Goal: Task Accomplishment & Management: Use online tool/utility

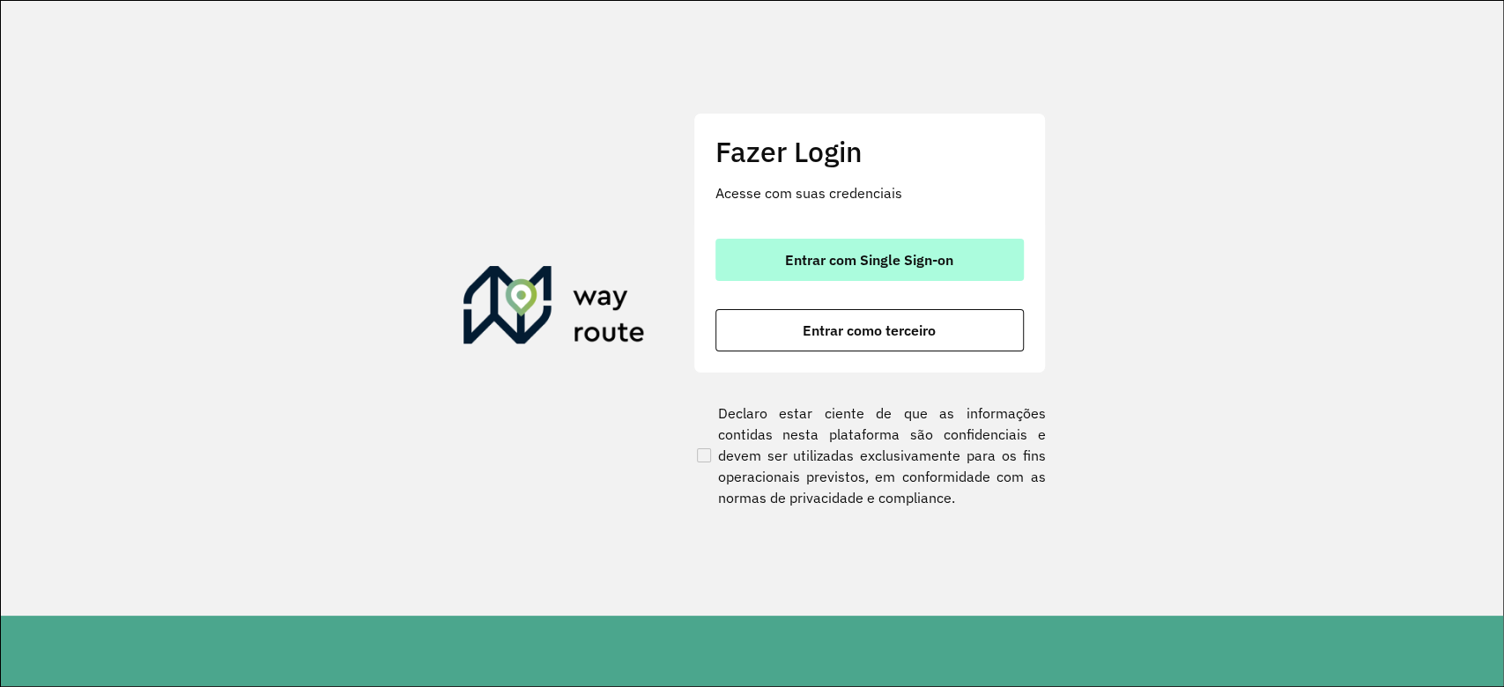
click at [874, 267] on span "Entrar com Single Sign-on" at bounding box center [869, 260] width 168 height 14
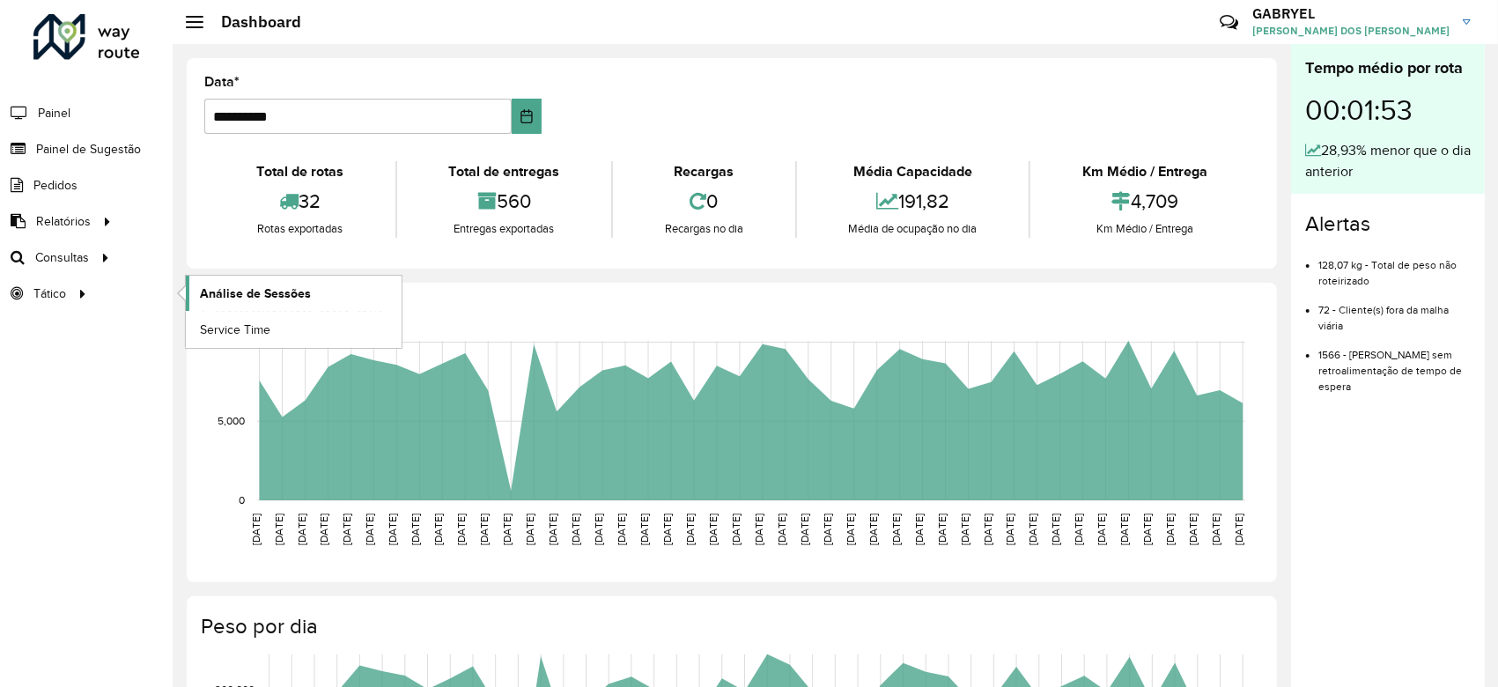
click at [202, 288] on span "Análise de Sessões" at bounding box center [255, 294] width 111 height 18
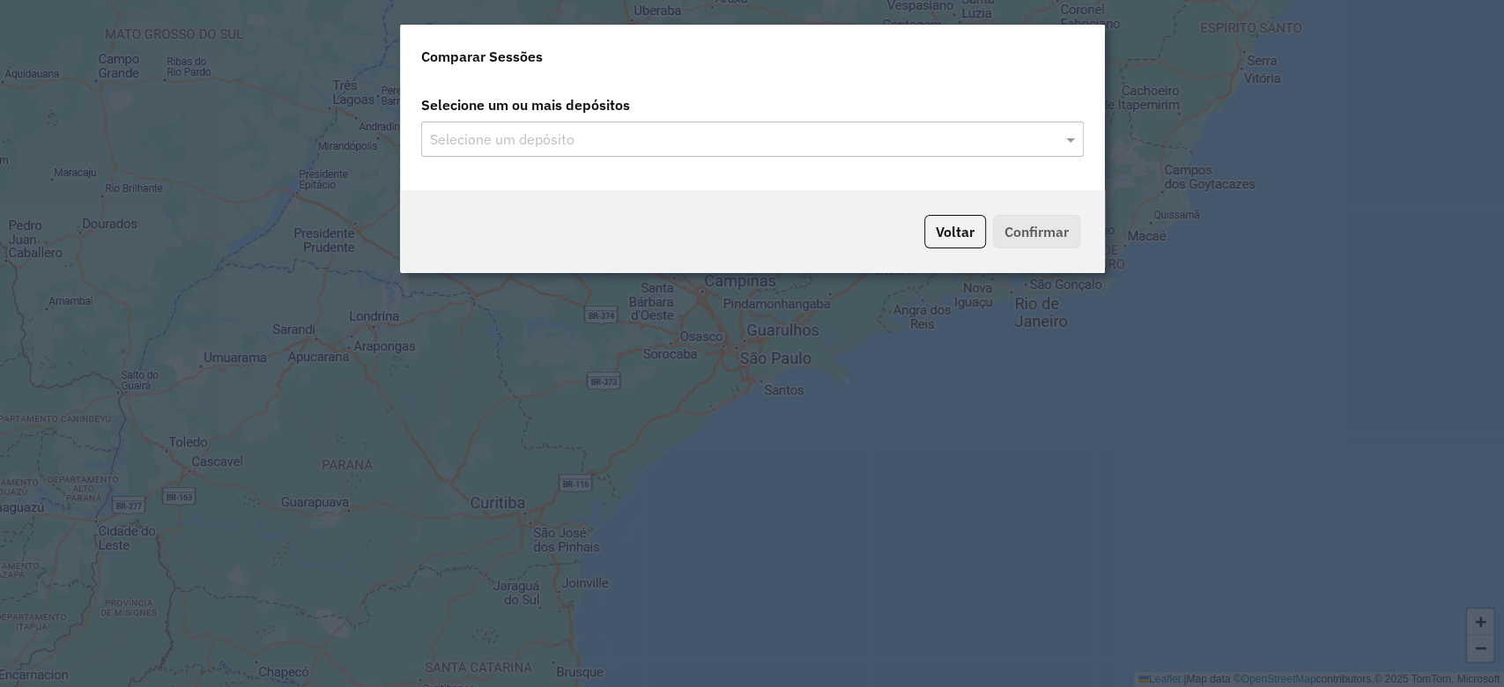
click at [592, 141] on input "text" at bounding box center [743, 139] width 636 height 21
click at [721, 146] on input "text" at bounding box center [743, 139] width 636 height 21
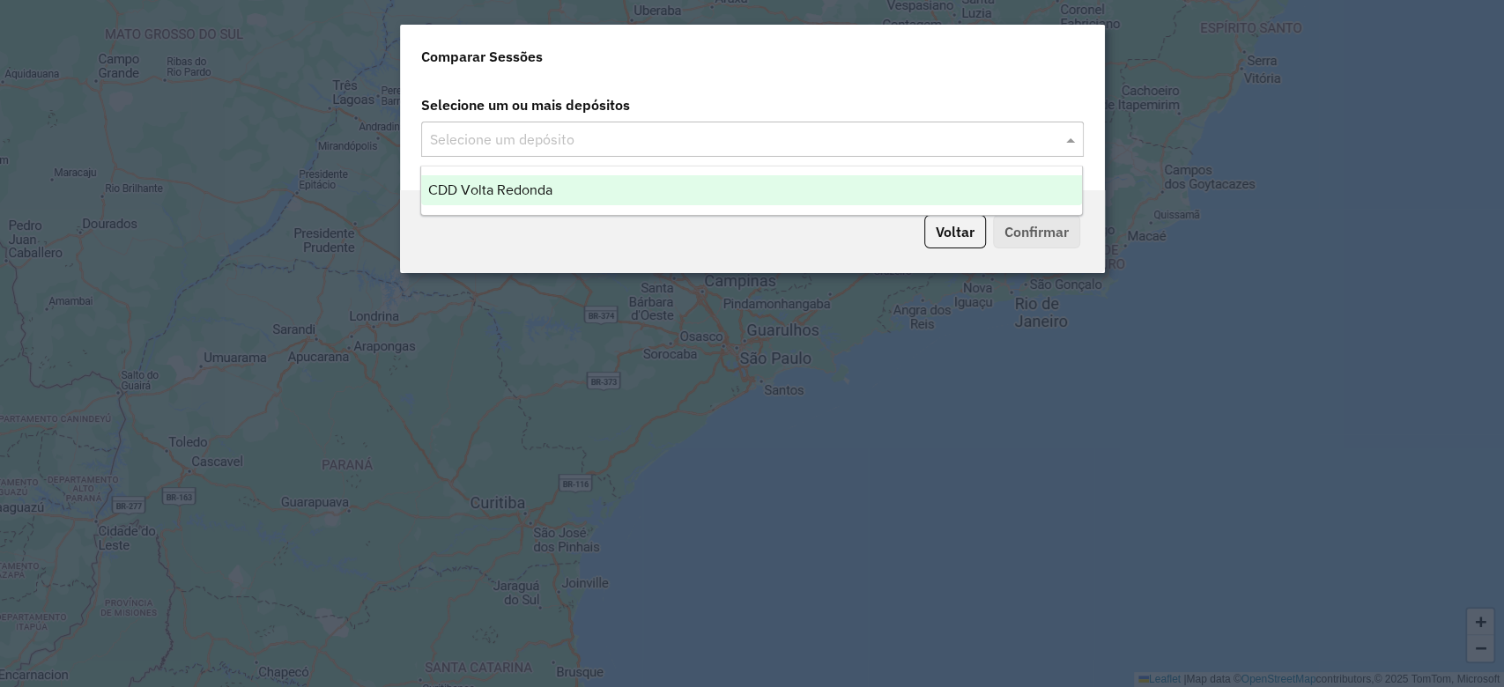
click at [536, 183] on span "CDD Volta Redonda" at bounding box center [490, 189] width 124 height 15
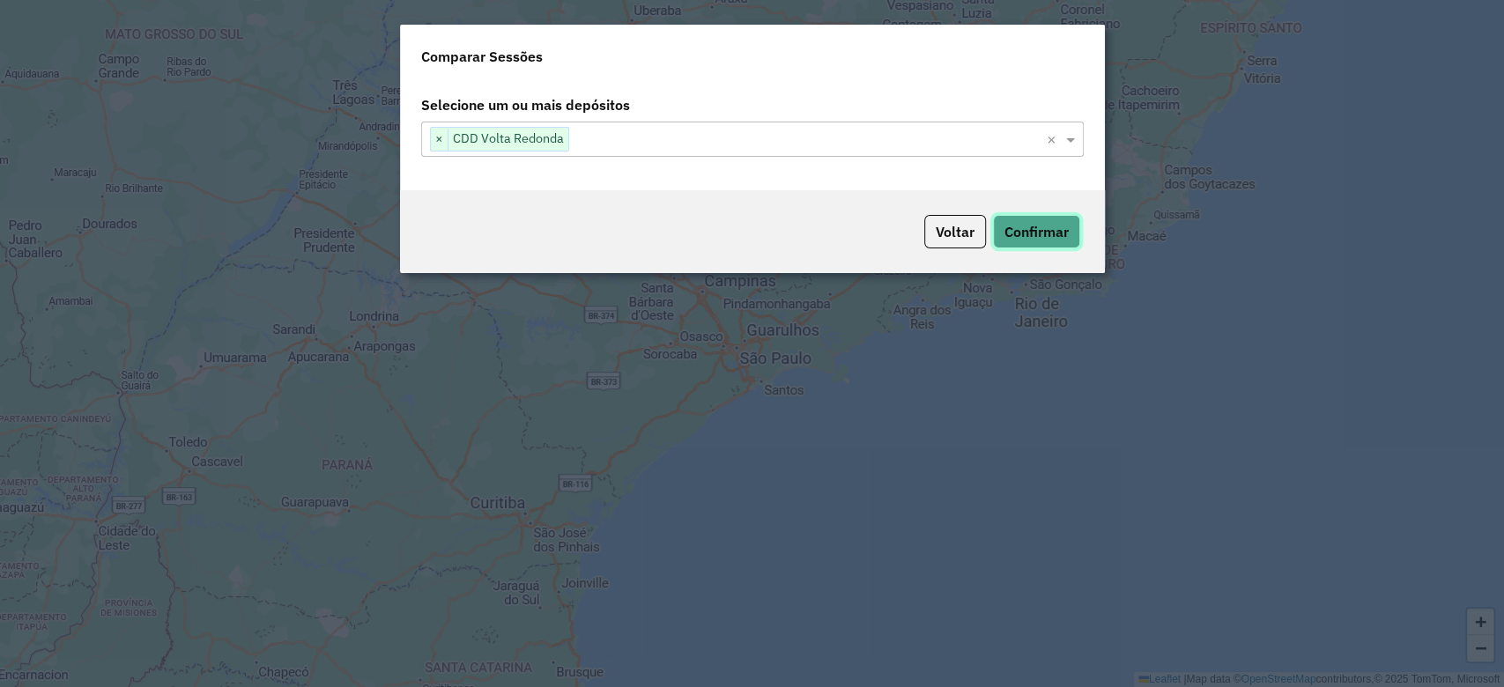
click at [1006, 229] on button "Confirmar" at bounding box center [1036, 231] width 87 height 33
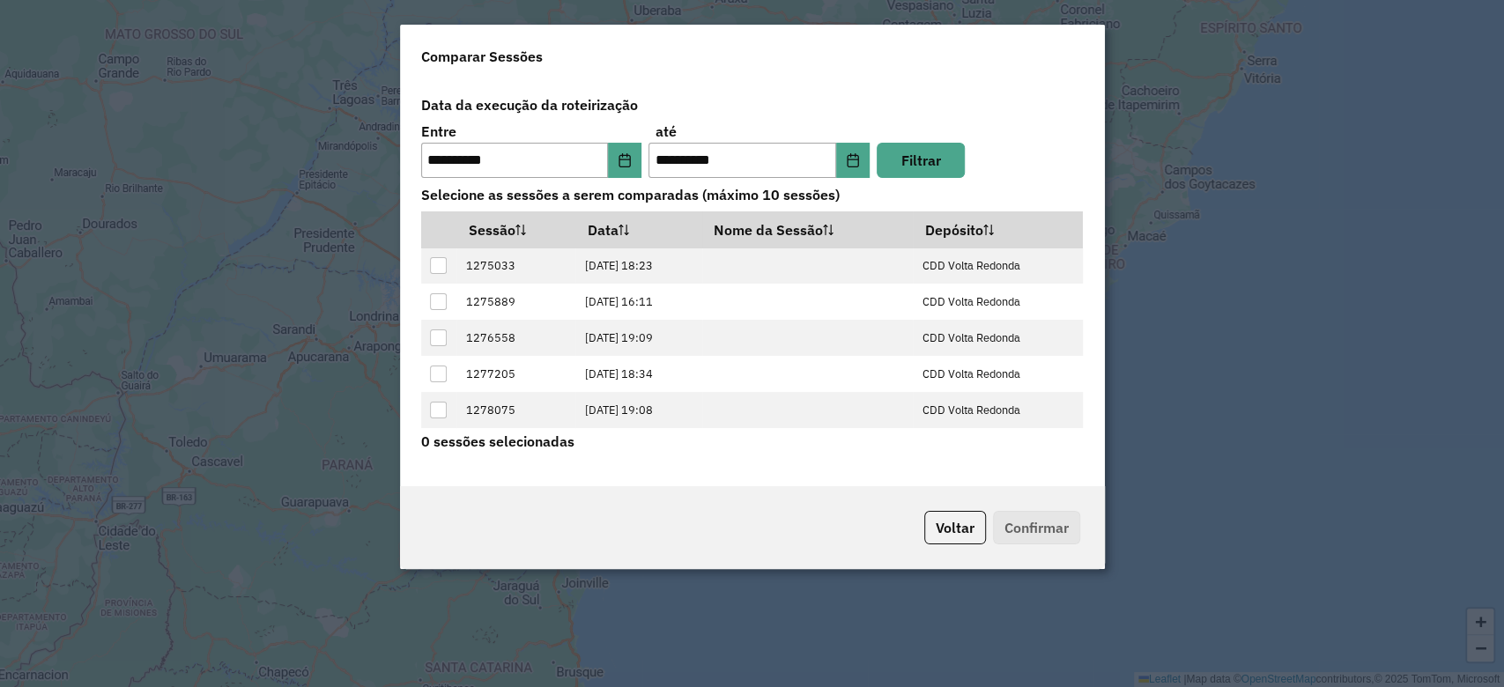
scroll to position [69, 0]
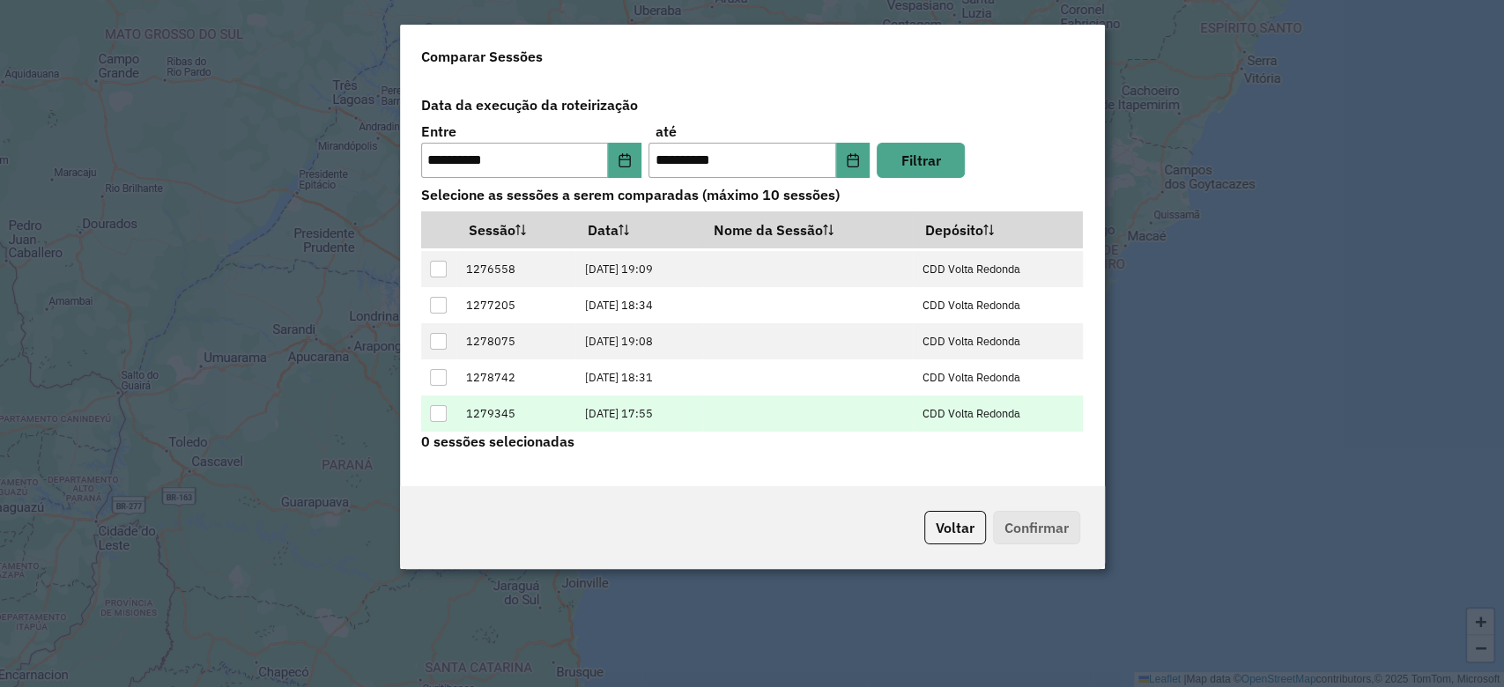
click at [903, 408] on td at bounding box center [807, 414] width 211 height 36
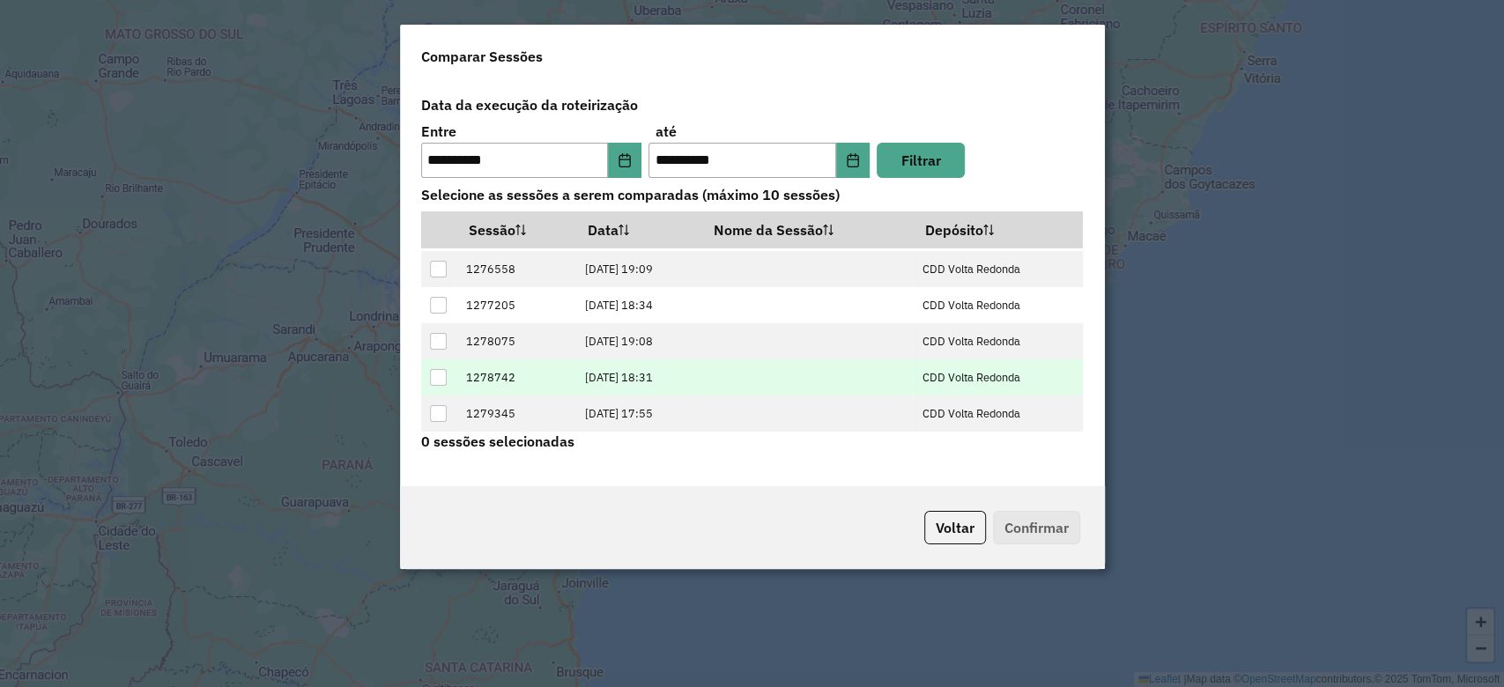
click at [439, 381] on div at bounding box center [438, 377] width 17 height 17
click at [1032, 522] on button "Confirmar" at bounding box center [1036, 527] width 87 height 33
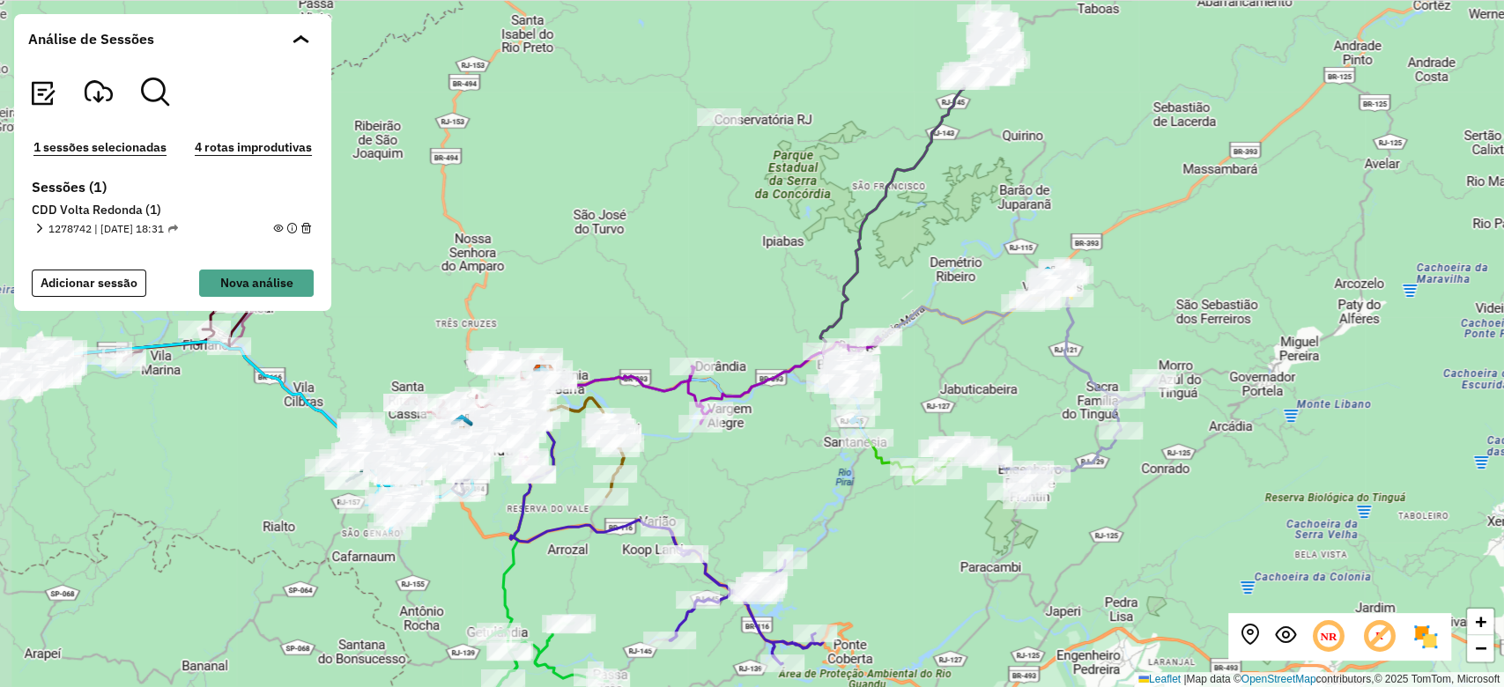
drag, startPoint x: 1025, startPoint y: 154, endPoint x: 1115, endPoint y: 165, distance: 91.3
click at [1115, 165] on div "+ − Leaflet | Map data © OpenStreetMap contributors,© 2025 TomTom, Microsoft" at bounding box center [752, 343] width 1504 height 687
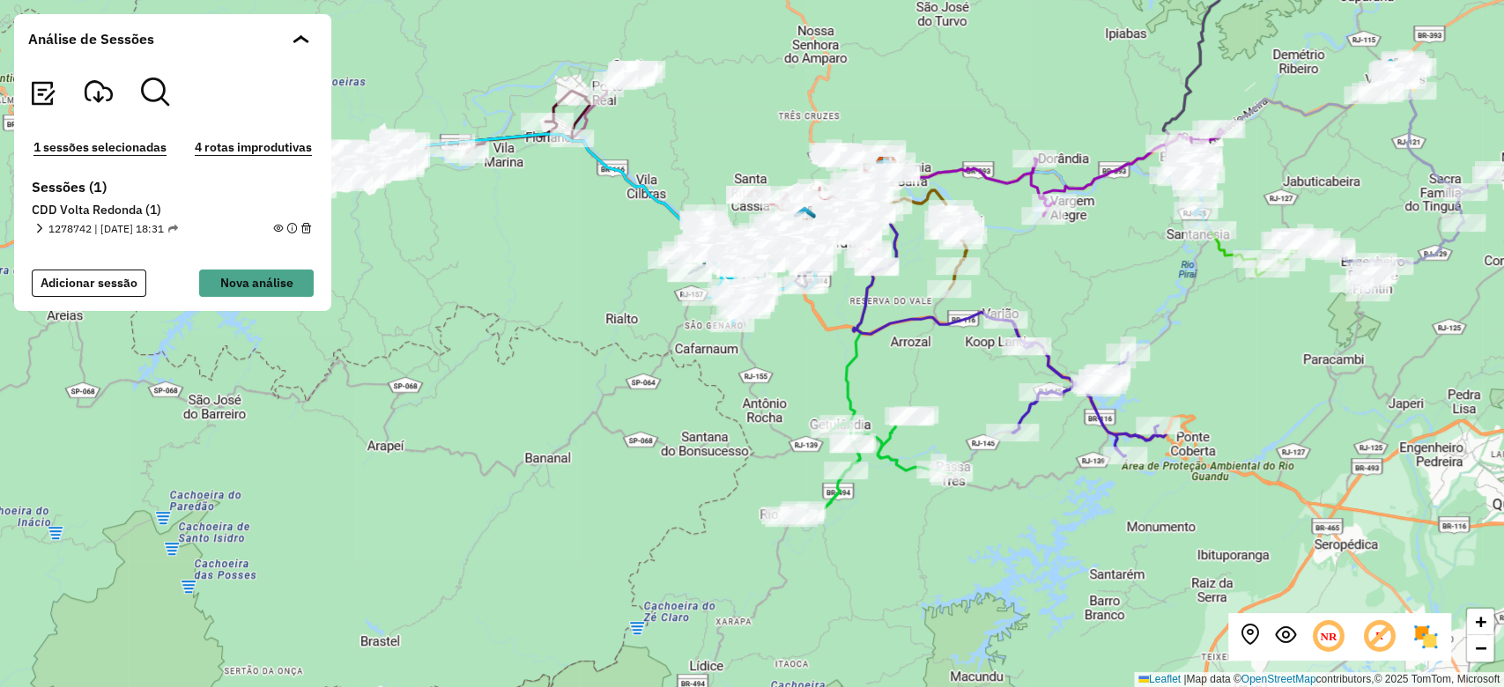
drag, startPoint x: 1030, startPoint y: 302, endPoint x: 1298, endPoint y: 206, distance: 284.5
click at [1298, 206] on div "+ − Leaflet | Map data © OpenStreetMap contributors,© 2025 TomTom, Microsoft" at bounding box center [752, 343] width 1504 height 687
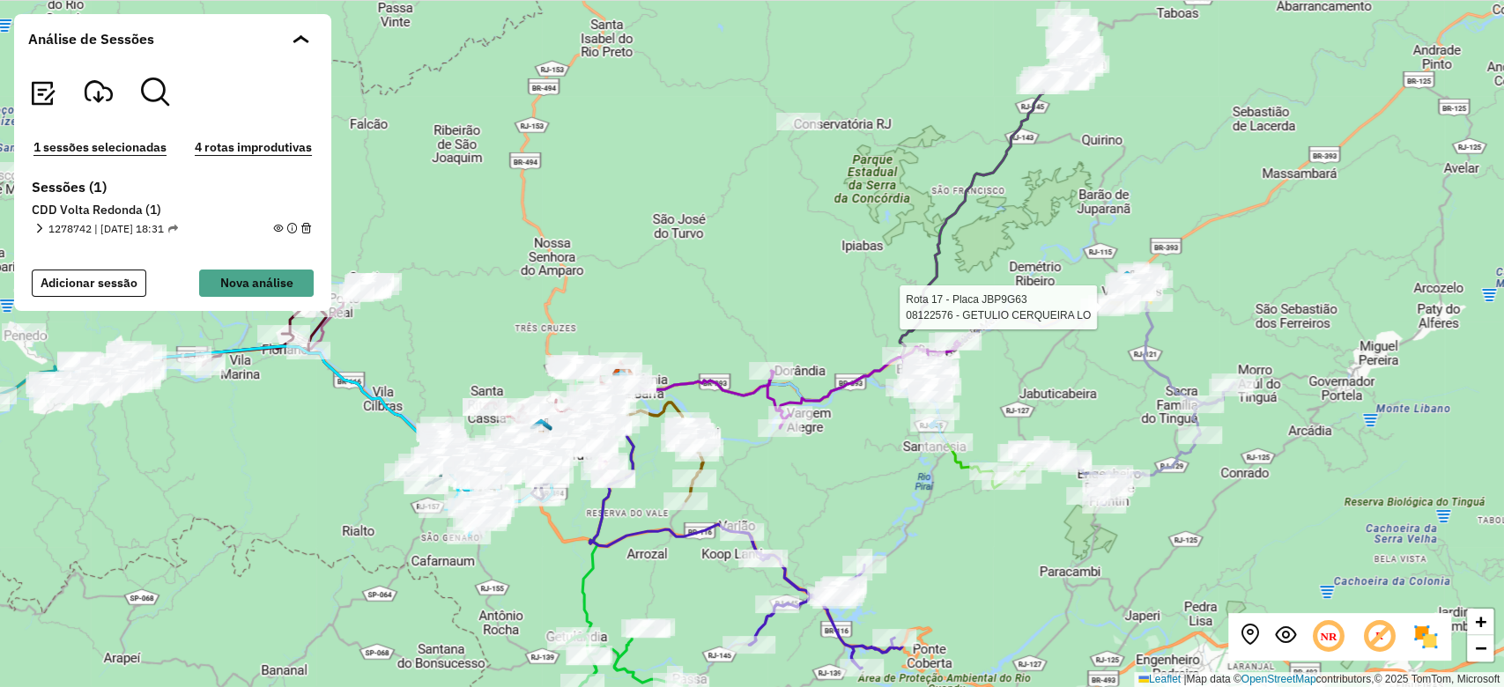
click at [38, 225] on em at bounding box center [39, 229] width 10 height 10
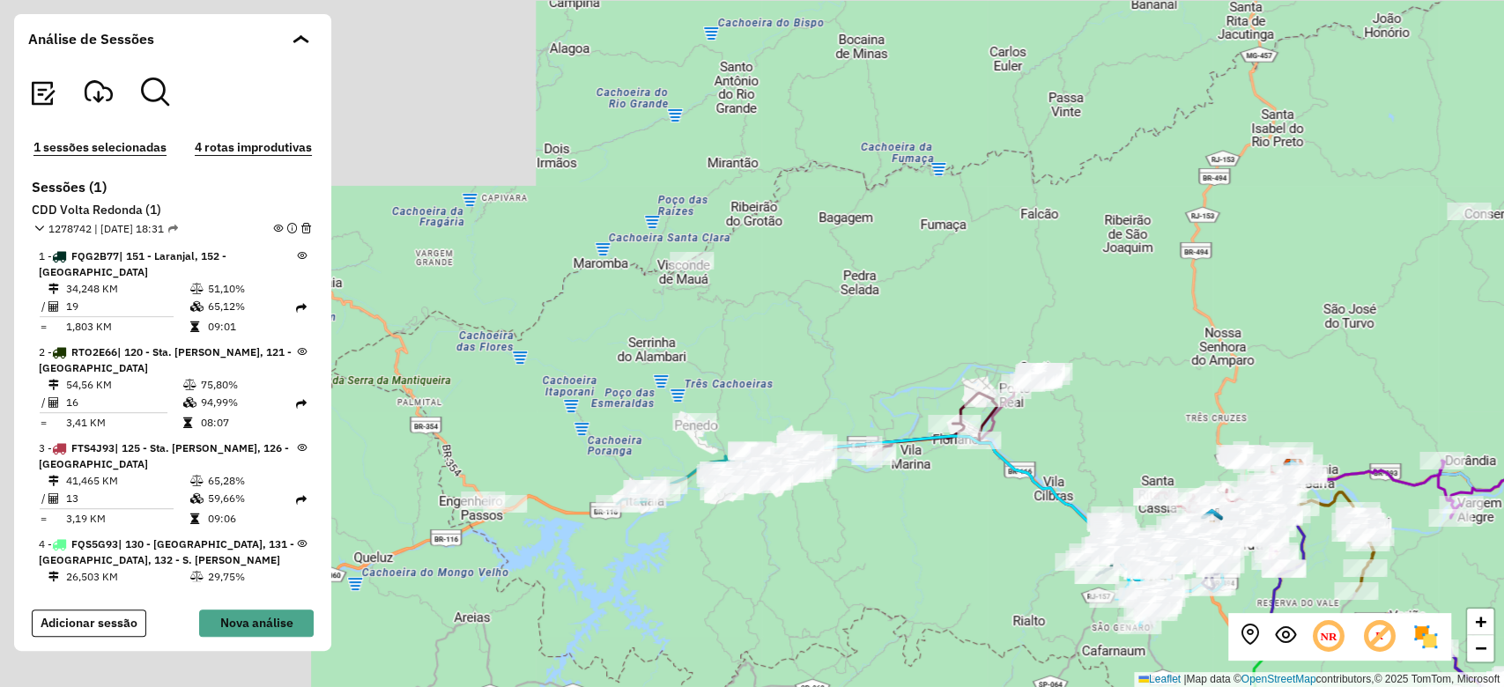
drag, startPoint x: 483, startPoint y: 295, endPoint x: 1153, endPoint y: 385, distance: 676.4
click at [1153, 385] on div "Rota 17 - Placa JBP9G63 08122576 - GETULIO CERQUEIRA LO + − Leaflet | Map data …" at bounding box center [752, 343] width 1504 height 687
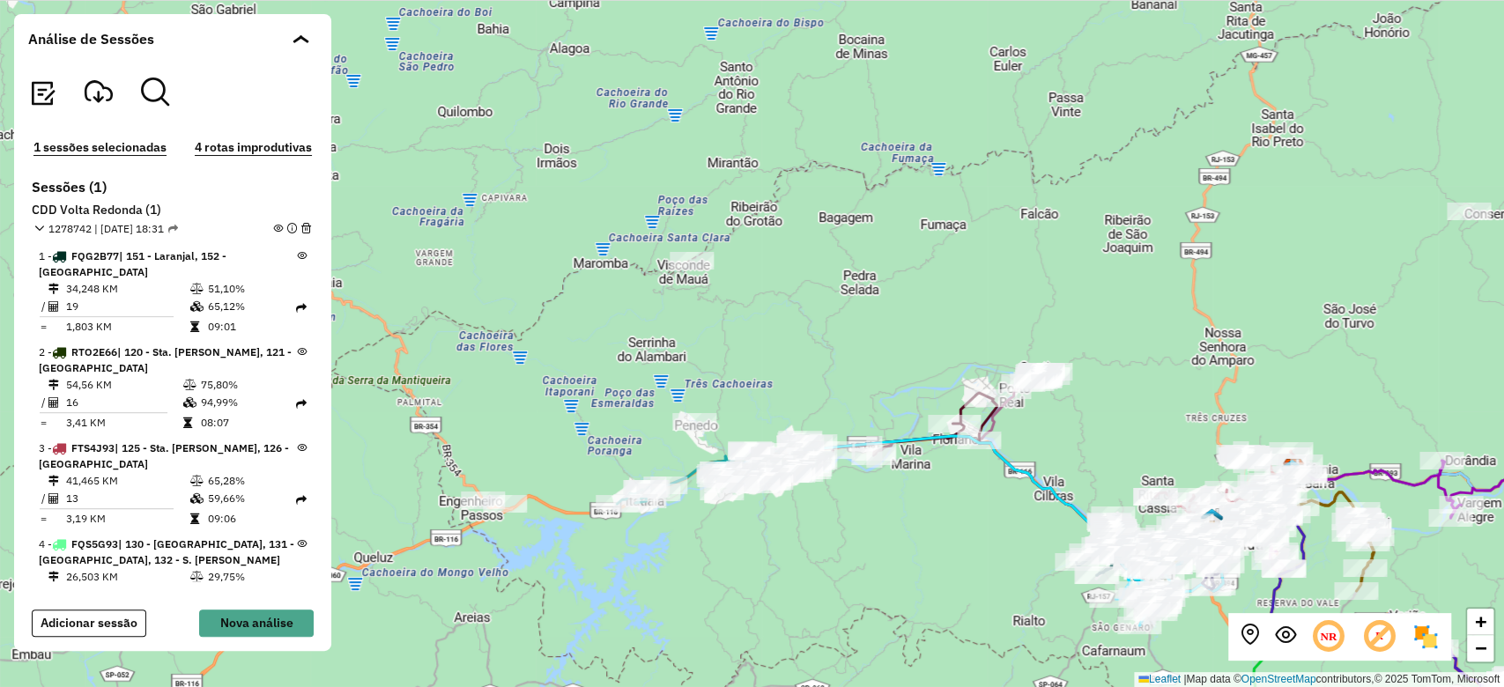
click at [273, 227] on em at bounding box center [278, 229] width 10 height 10
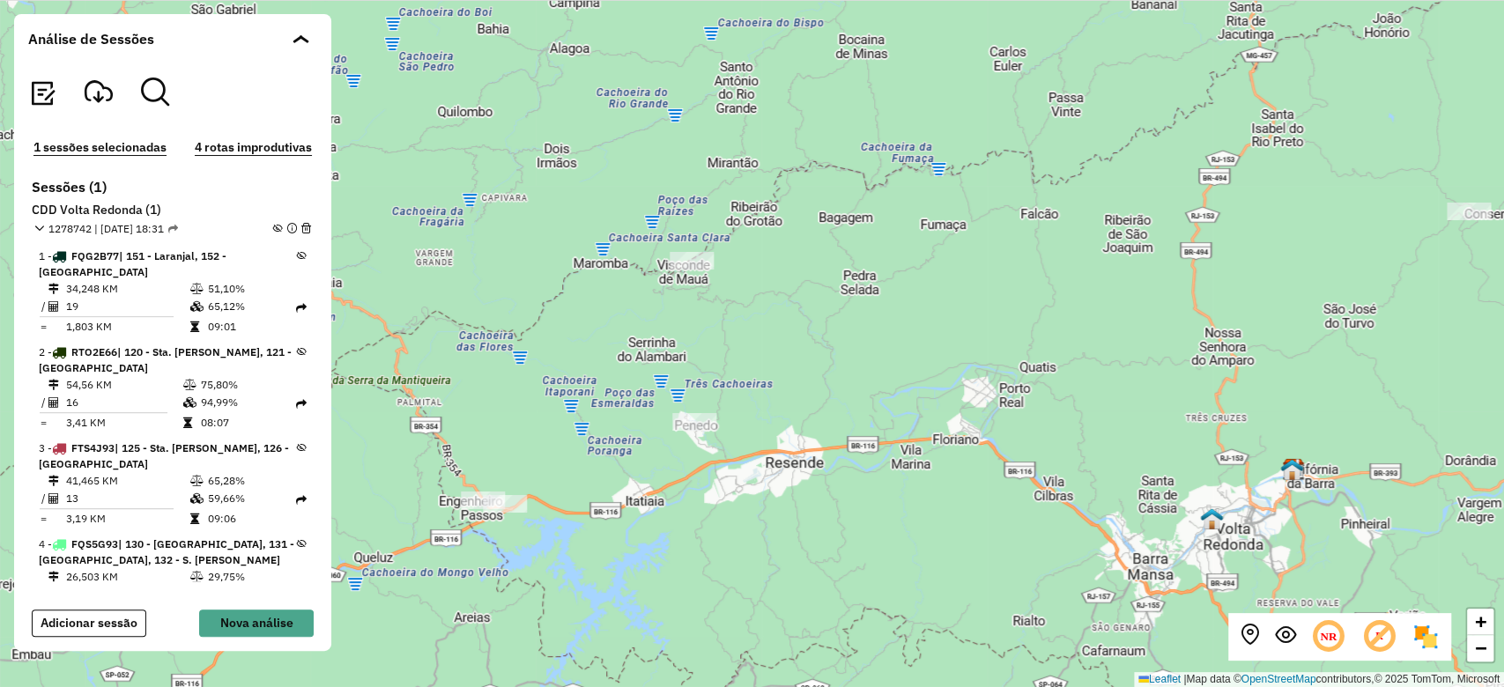
scroll to position [583, 0]
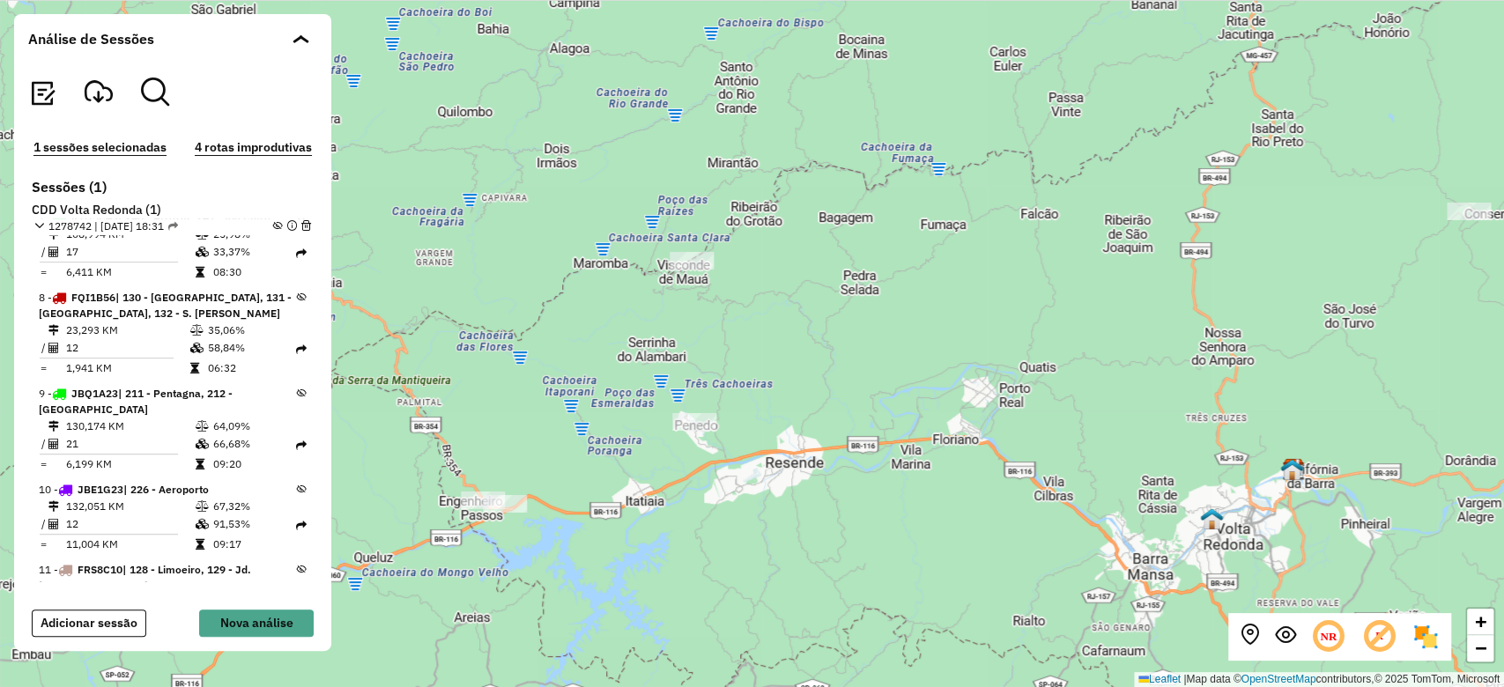
click at [299, 388] on icon at bounding box center [302, 393] width 10 height 10
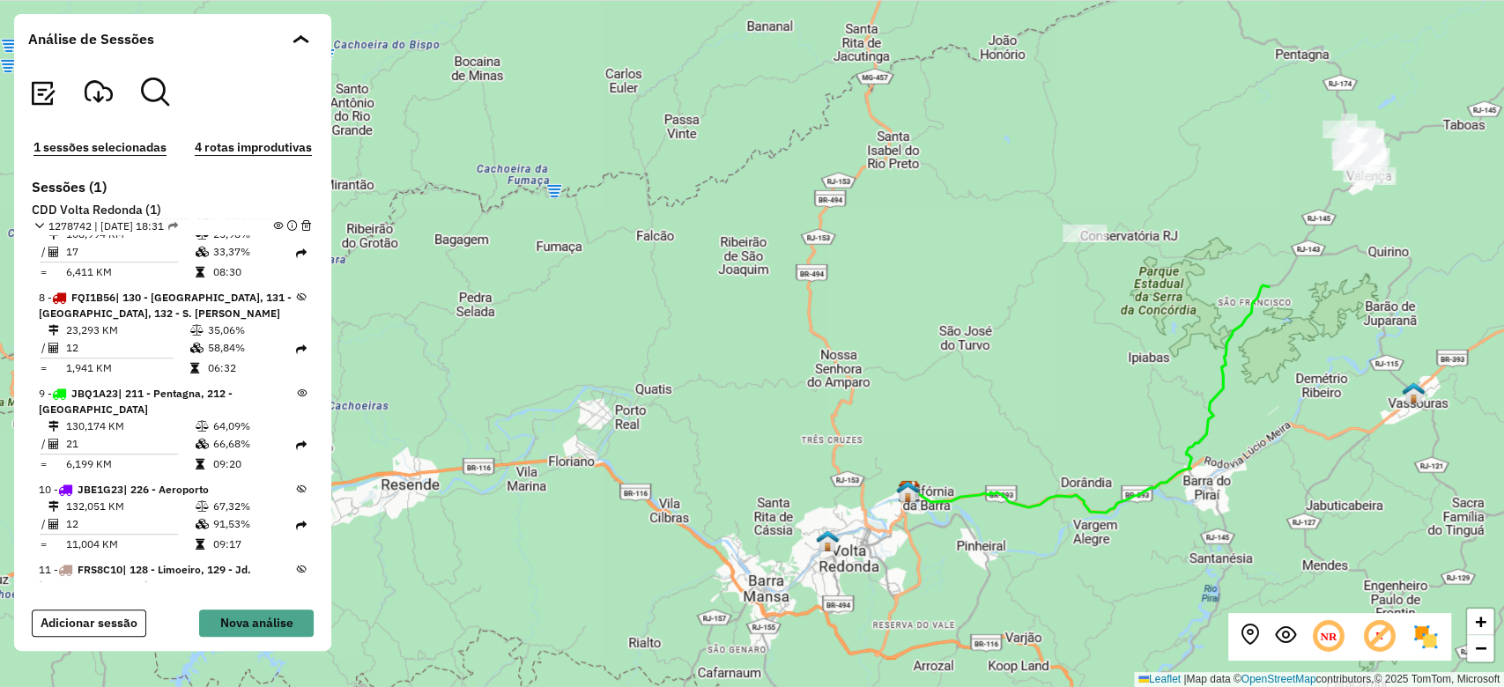
drag, startPoint x: 961, startPoint y: 180, endPoint x: 485, endPoint y: 222, distance: 478.5
click at [485, 222] on div "+ − Leaflet | Map data © OpenStreetMap contributors,© 2025 TomTom, Microsoft" at bounding box center [752, 343] width 1504 height 687
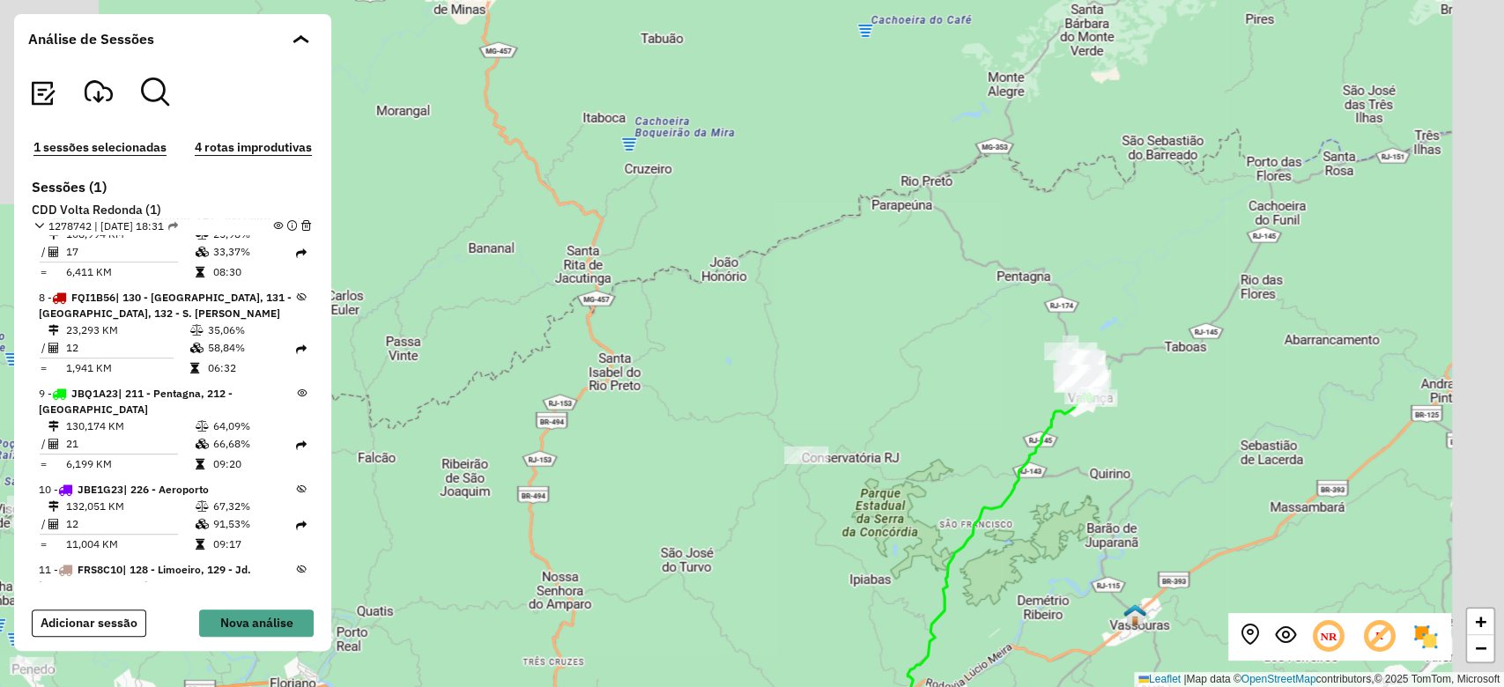
drag, startPoint x: 1009, startPoint y: 176, endPoint x: 804, endPoint y: 387, distance: 293.4
click at [804, 387] on div "+ − Leaflet | Map data © OpenStreetMap contributors,© 2025 TomTom, Microsoft" at bounding box center [752, 343] width 1504 height 687
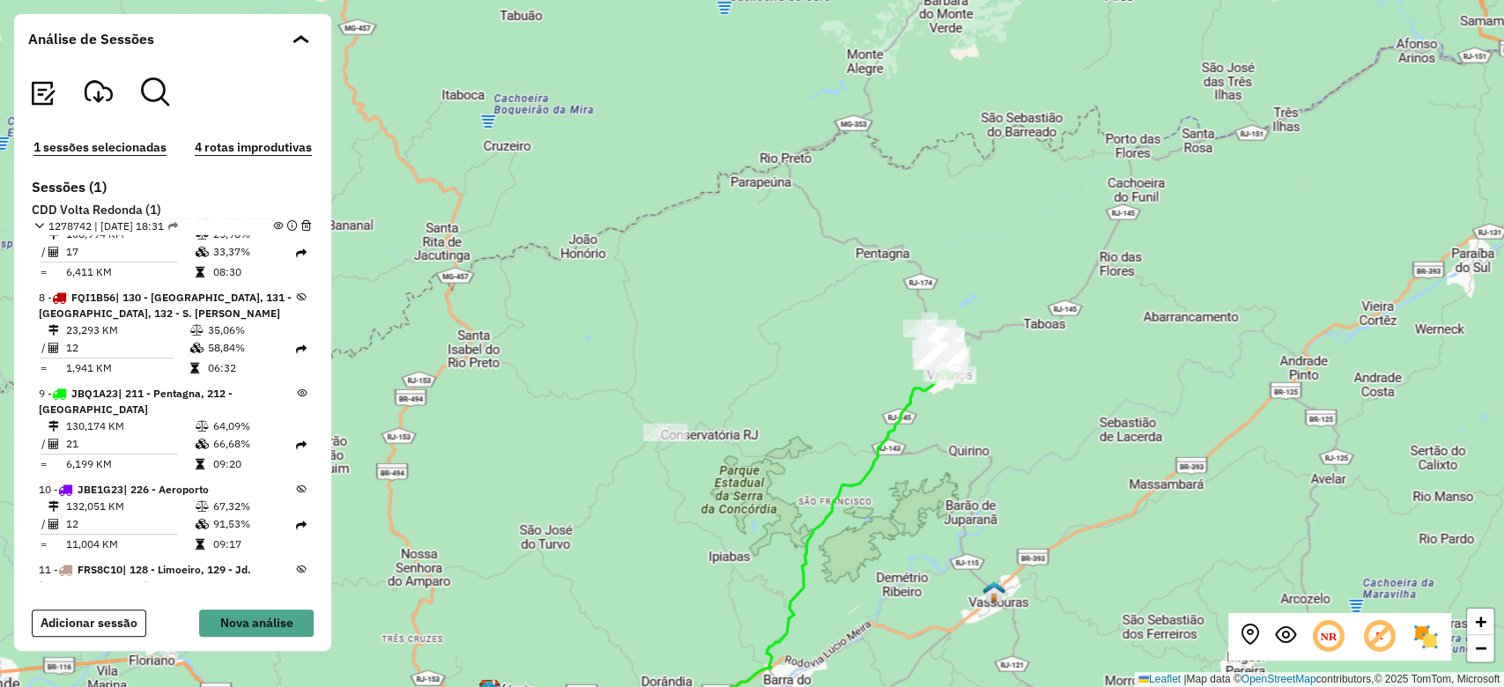
drag, startPoint x: 1100, startPoint y: 382, endPoint x: 984, endPoint y: 347, distance: 121.5
click at [984, 347] on div "+ − Leaflet | Map data © OpenStreetMap contributors,© 2025 TomTom, Microsoft" at bounding box center [752, 343] width 1504 height 687
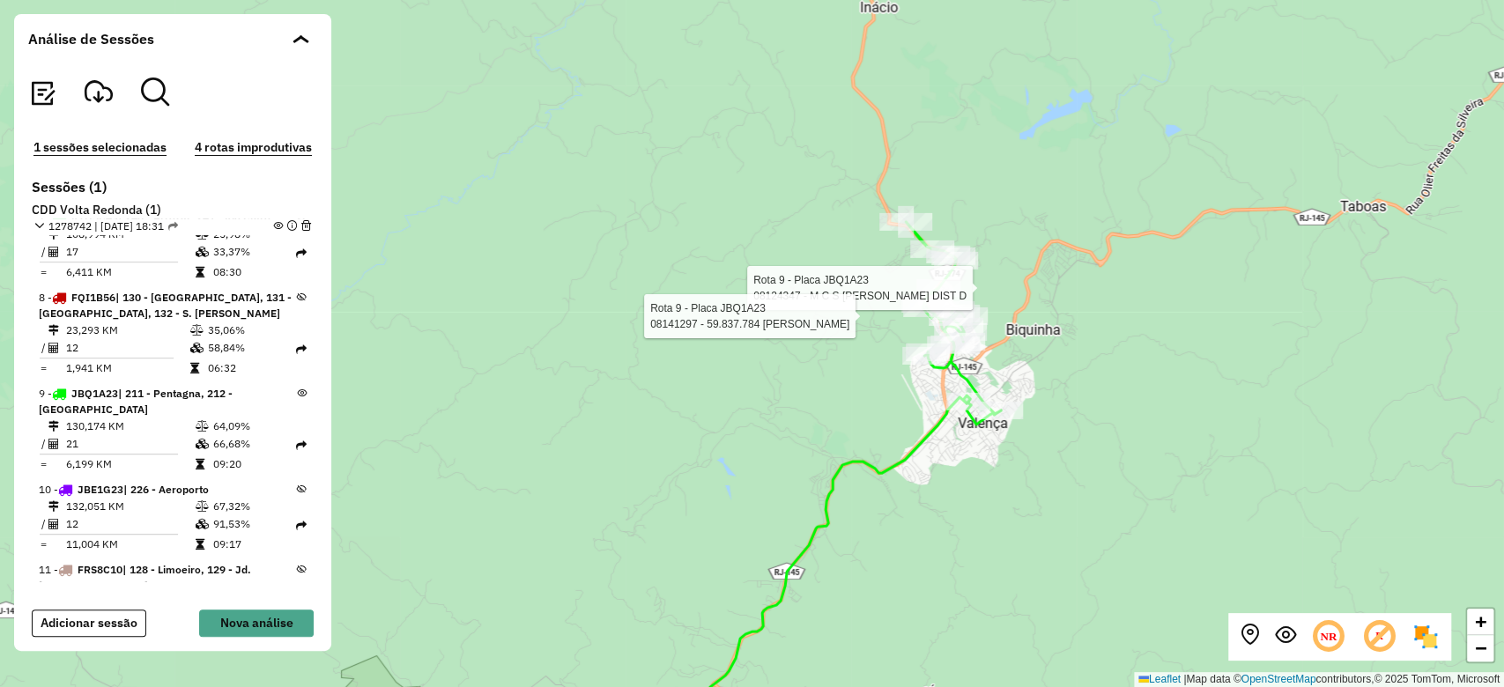
drag, startPoint x: 919, startPoint y: 336, endPoint x: 1099, endPoint y: 283, distance: 188.2
click at [1099, 283] on div "Rota 9 - Placa JBQ1A23 08124347 - M C S ADRIANO DIST D Rota 9 - Placa JBQ1A23 0…" at bounding box center [752, 343] width 1504 height 687
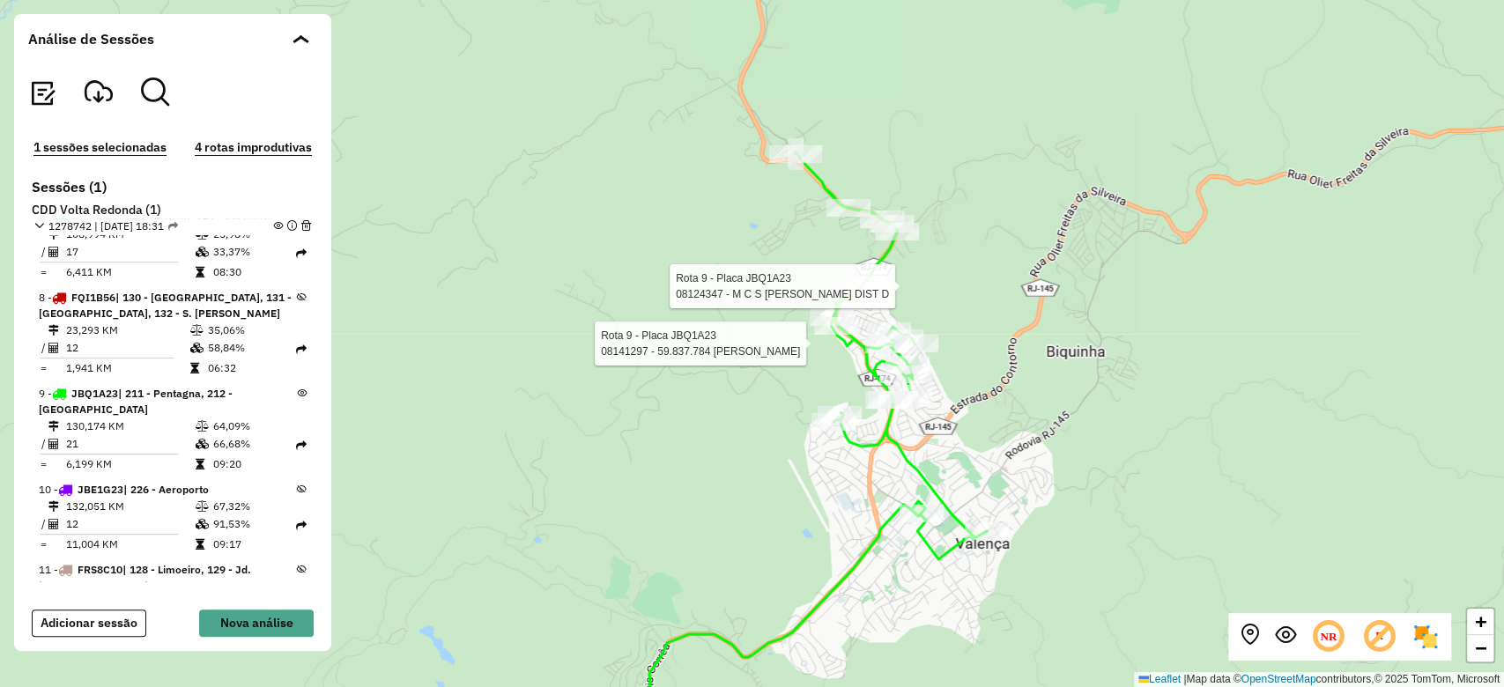
click at [727, 204] on div "Rota 9 - Placa JBQ1A23 08124347 - M C S ADRIANO DIST D Rota 9 - Placa JBQ1A23 0…" at bounding box center [752, 343] width 1504 height 687
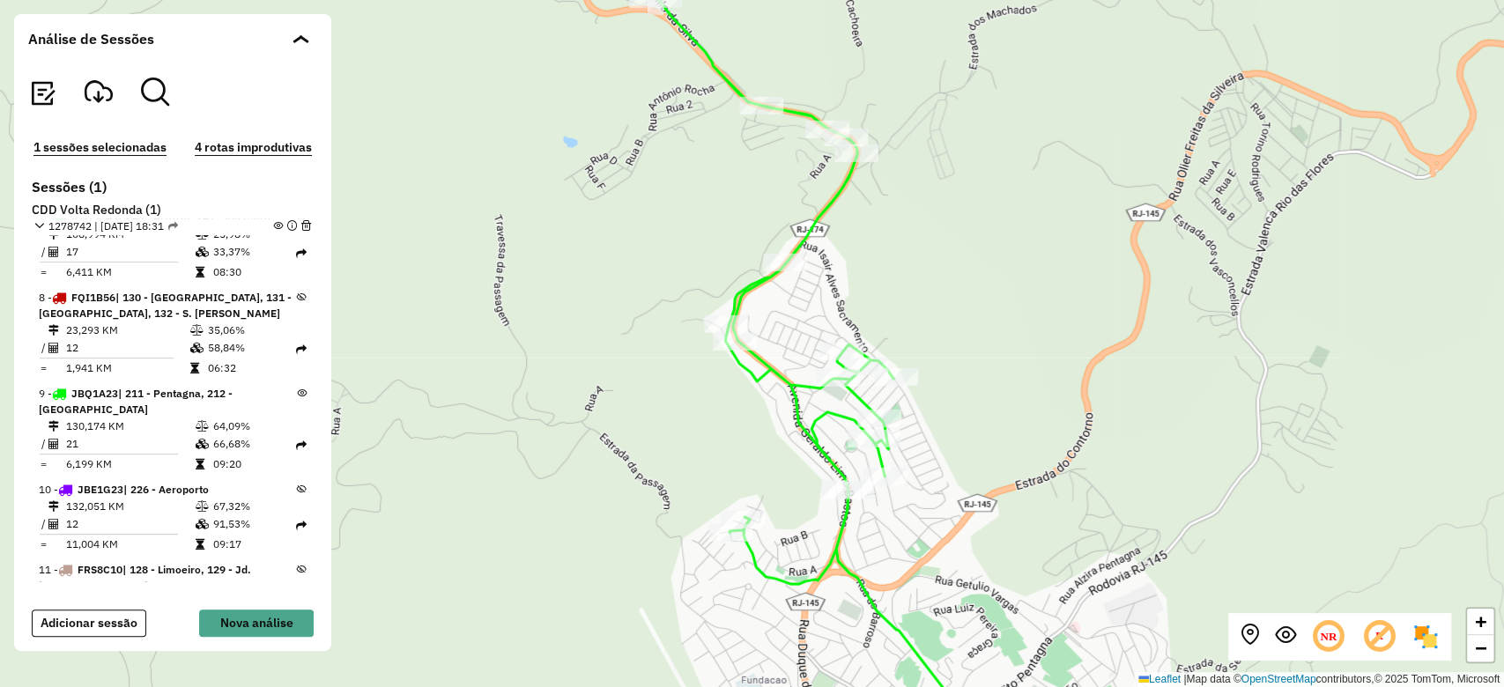
drag, startPoint x: 855, startPoint y: 189, endPoint x: 830, endPoint y: 255, distance: 70.5
click at [830, 255] on div "+ − Leaflet | Map data © OpenStreetMap contributors,© 2025 TomTom, Microsoft" at bounding box center [752, 343] width 1504 height 687
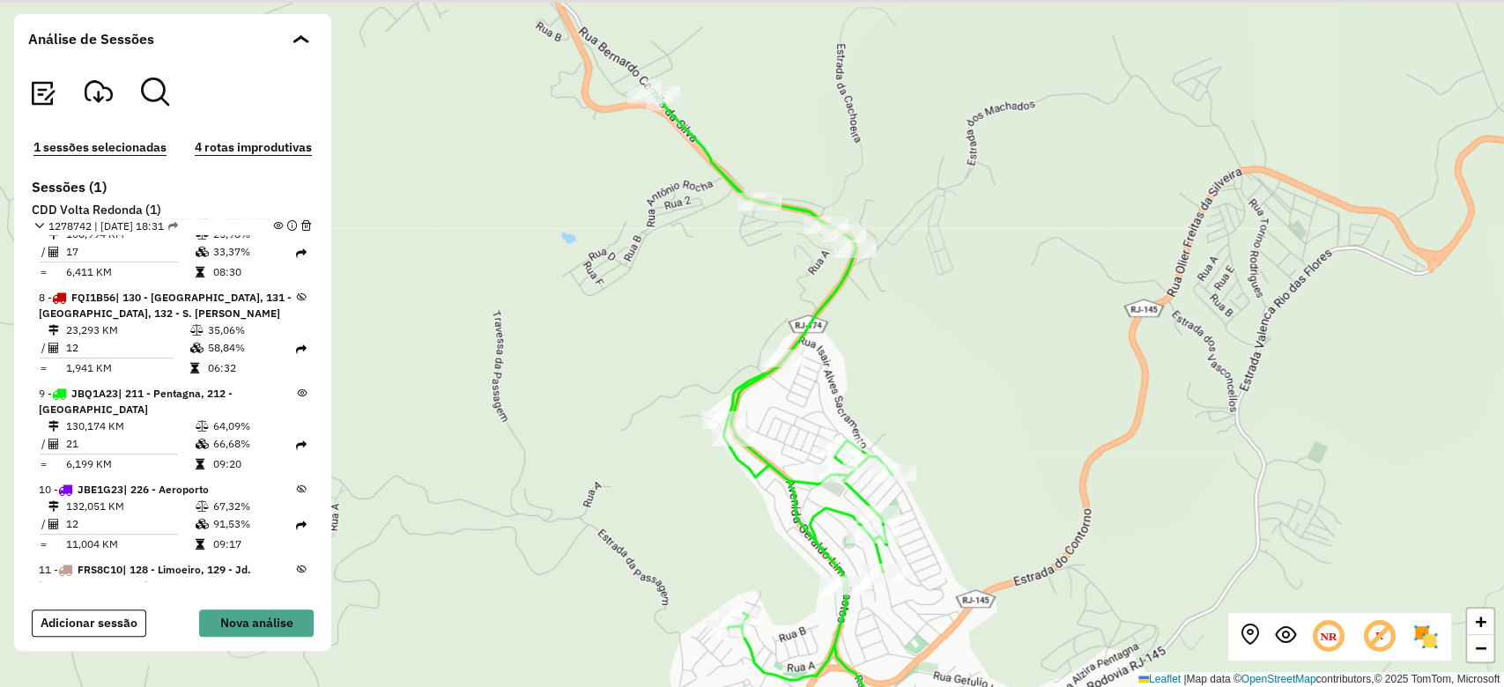
drag, startPoint x: 701, startPoint y: 85, endPoint x: 702, endPoint y: 167, distance: 82.8
click at [702, 167] on icon at bounding box center [821, 465] width 336 height 745
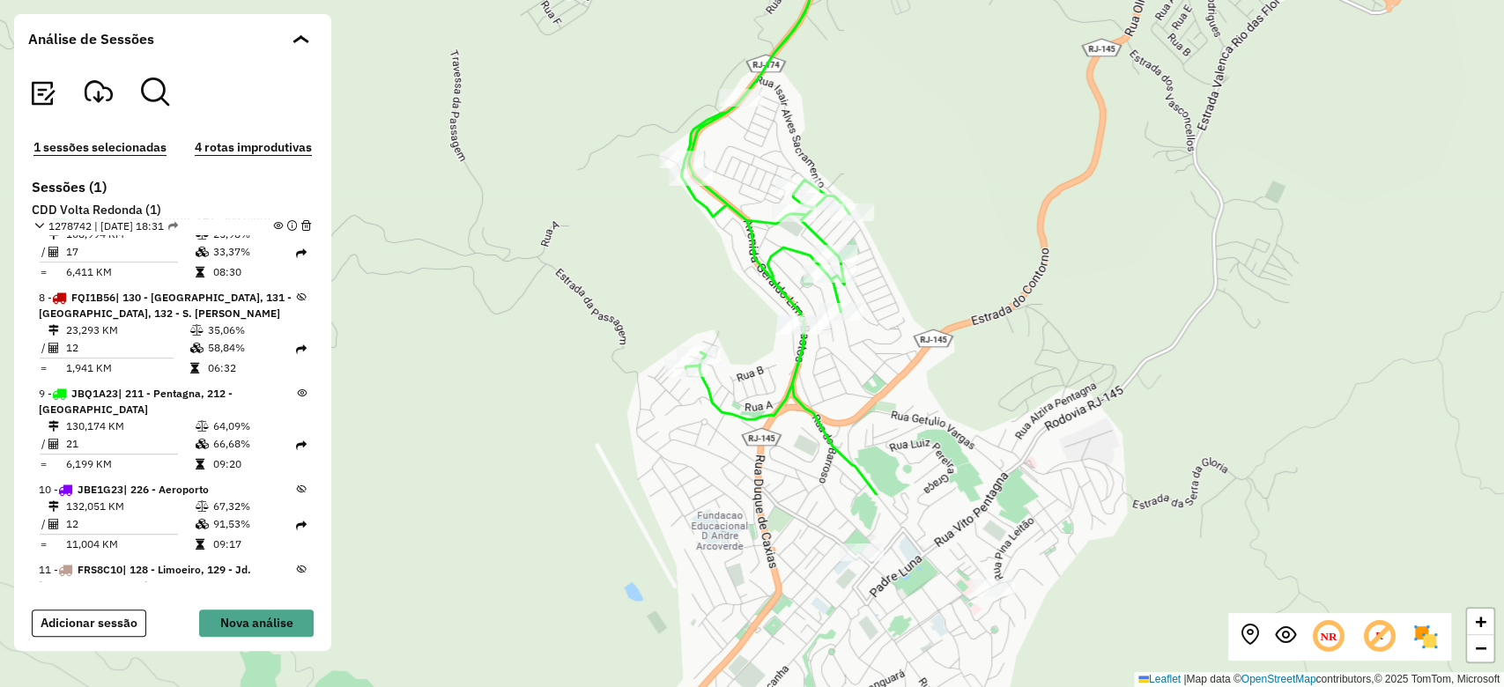
drag, startPoint x: 639, startPoint y: 370, endPoint x: 603, endPoint y: 132, distance: 240.6
click at [603, 132] on div "+ − Leaflet | Map data © OpenStreetMap contributors,© 2025 TomTom, Microsoft" at bounding box center [752, 343] width 1504 height 687
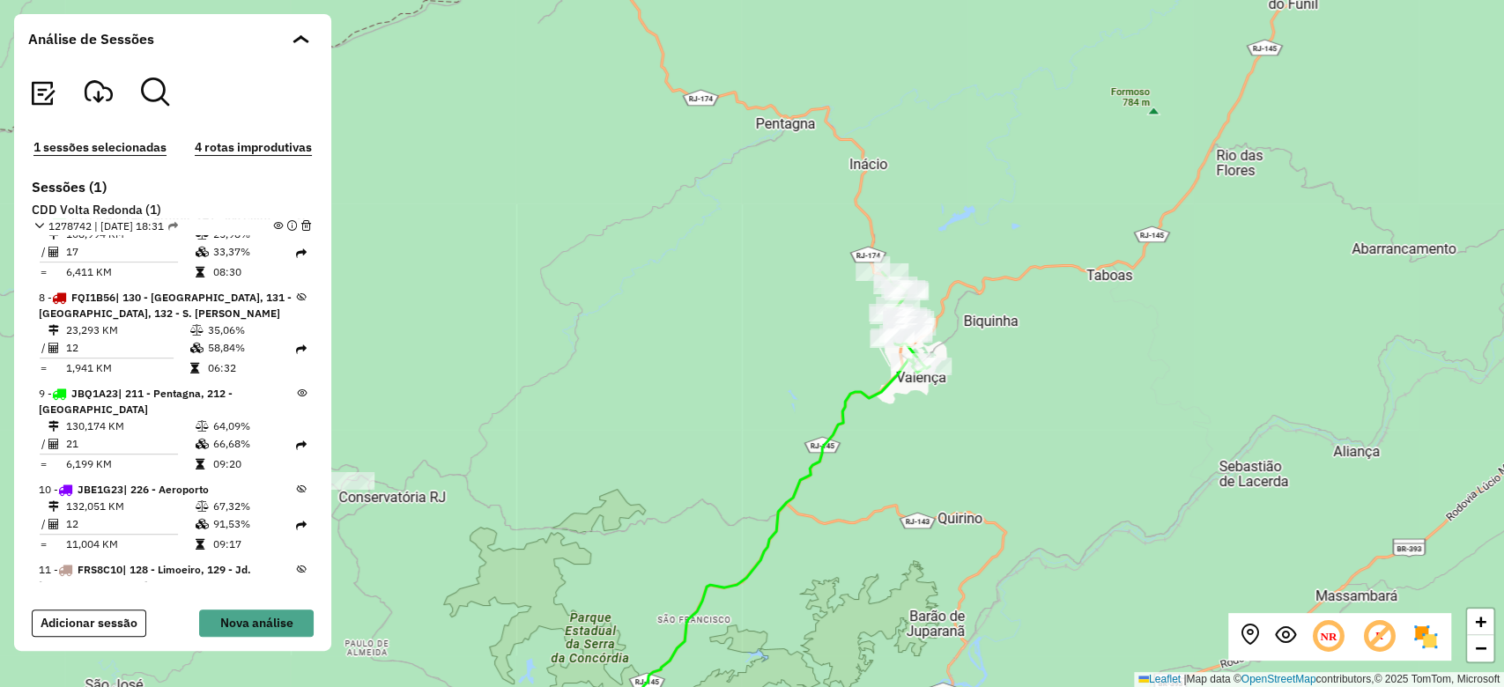
drag, startPoint x: 758, startPoint y: 489, endPoint x: 1043, endPoint y: 468, distance: 285.3
click at [1043, 468] on div "+ − Leaflet | Map data © OpenStreetMap contributors,© 2025 TomTom, Microsoft" at bounding box center [752, 343] width 1504 height 687
click at [270, 617] on button "Nova análise" at bounding box center [256, 623] width 115 height 27
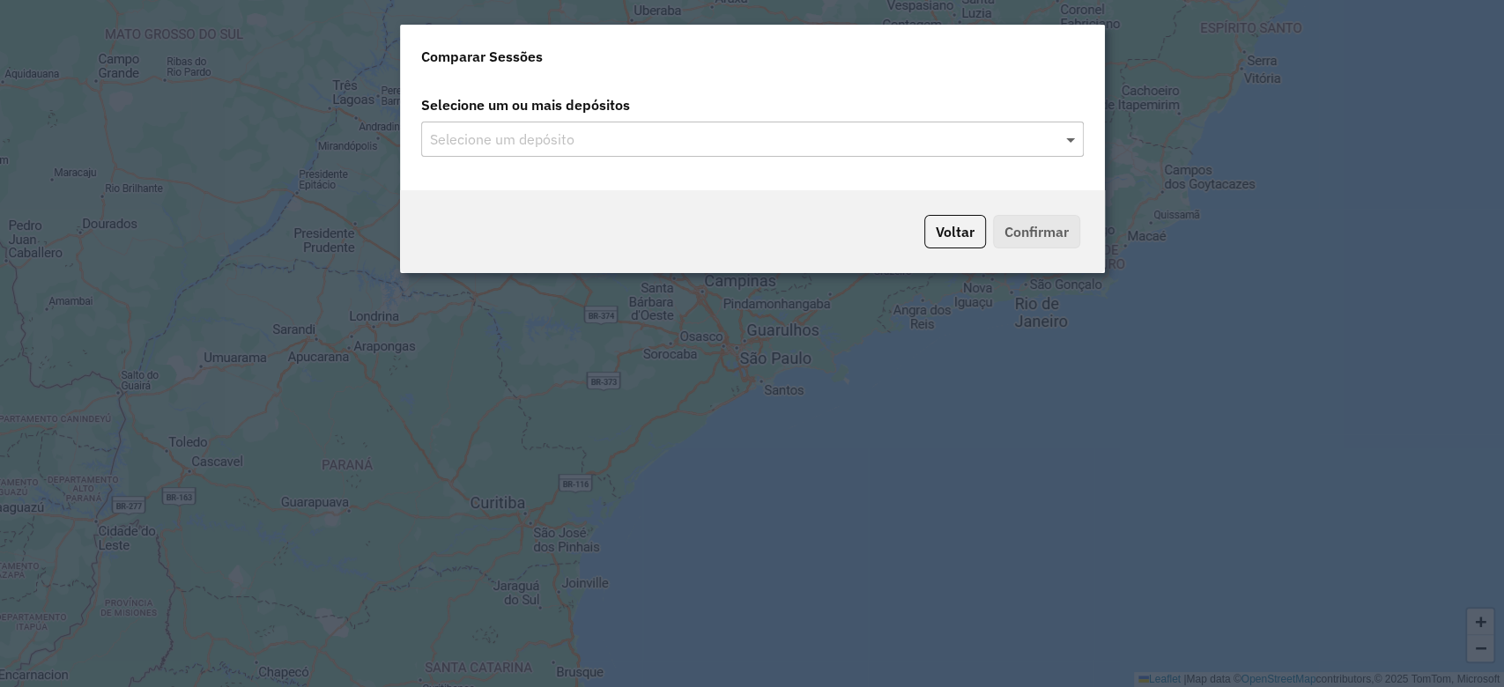
click at [1069, 144] on span at bounding box center [1073, 139] width 22 height 21
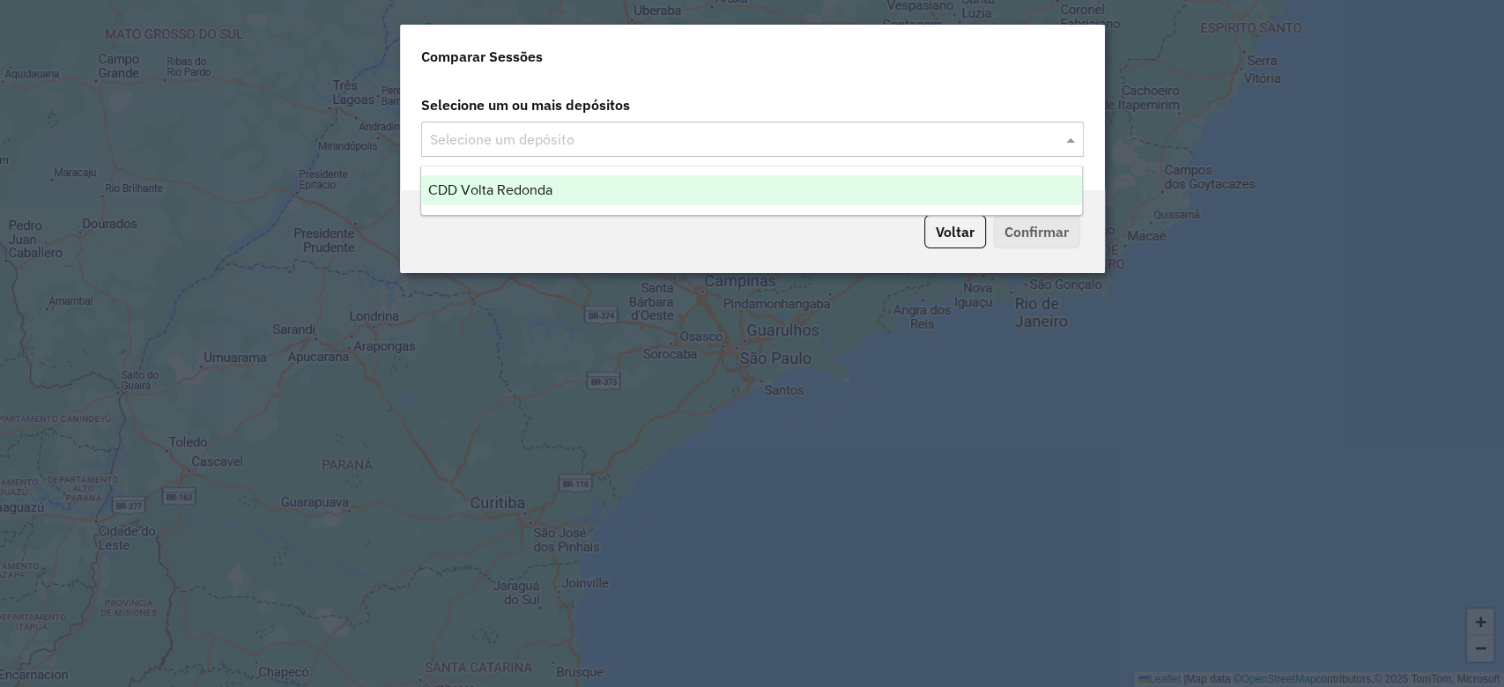
drag, startPoint x: 1059, startPoint y: 152, endPoint x: 1068, endPoint y: 143, distance: 12.5
click at [1067, 144] on div "Selecione um depósito" at bounding box center [752, 139] width 662 height 35
click at [994, 190] on div "CDD Volta Redonda" at bounding box center [751, 190] width 661 height 30
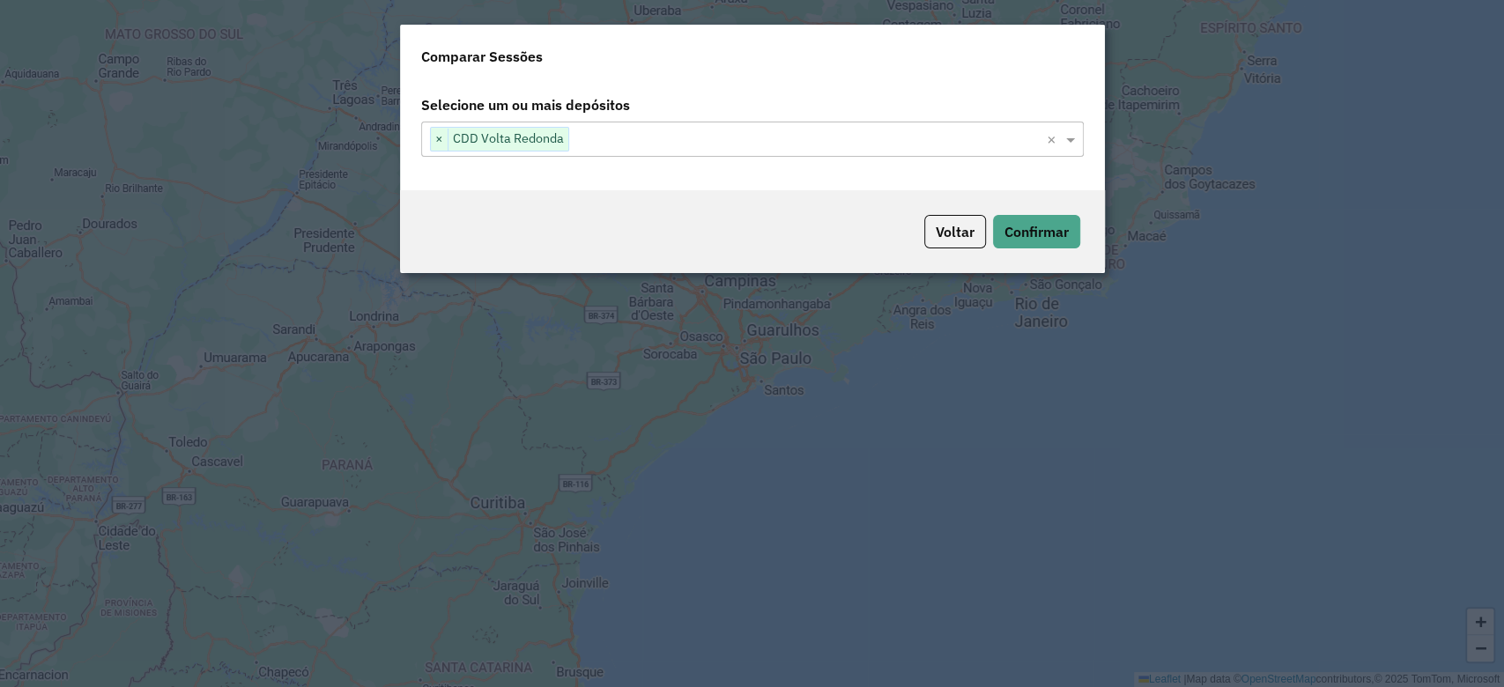
click at [1025, 248] on div "Voltar Confirmar" at bounding box center [752, 231] width 705 height 83
click at [1039, 237] on button "Confirmar" at bounding box center [1036, 231] width 87 height 33
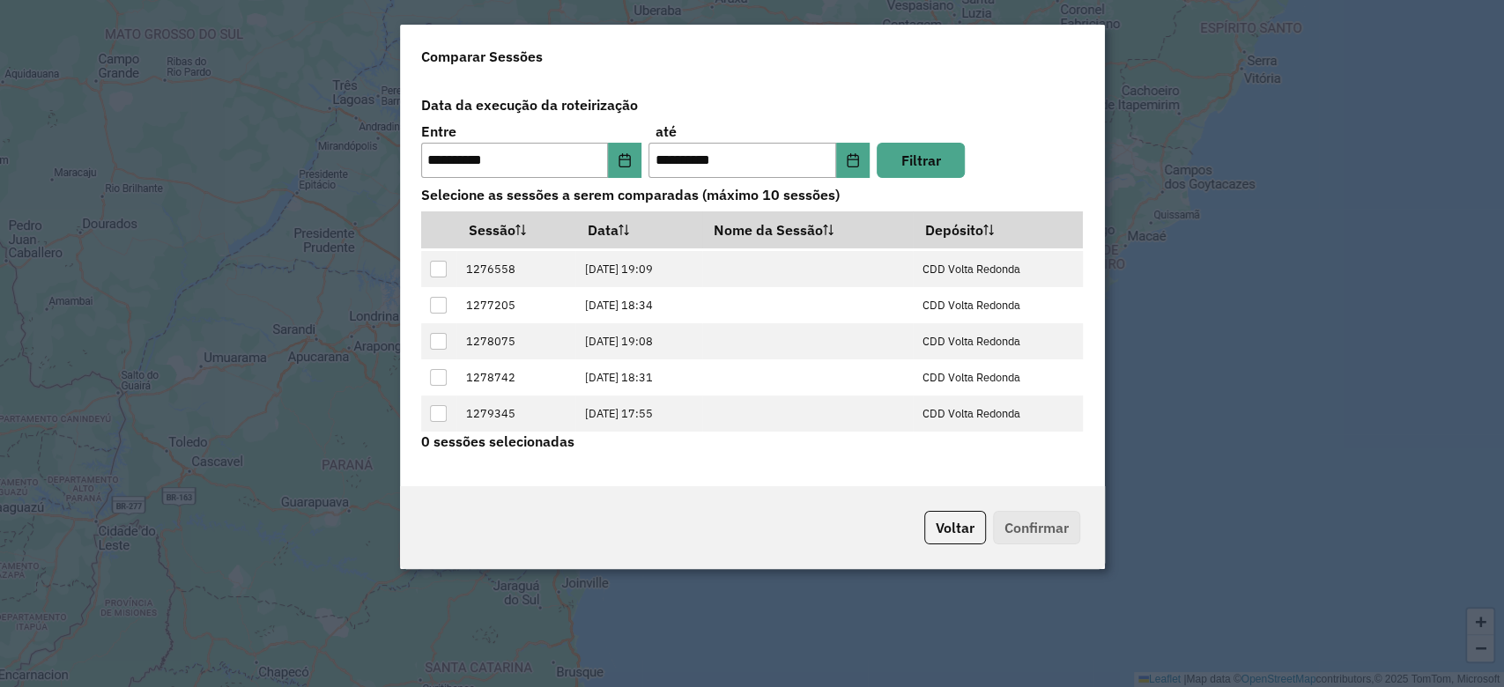
scroll to position [69, 0]
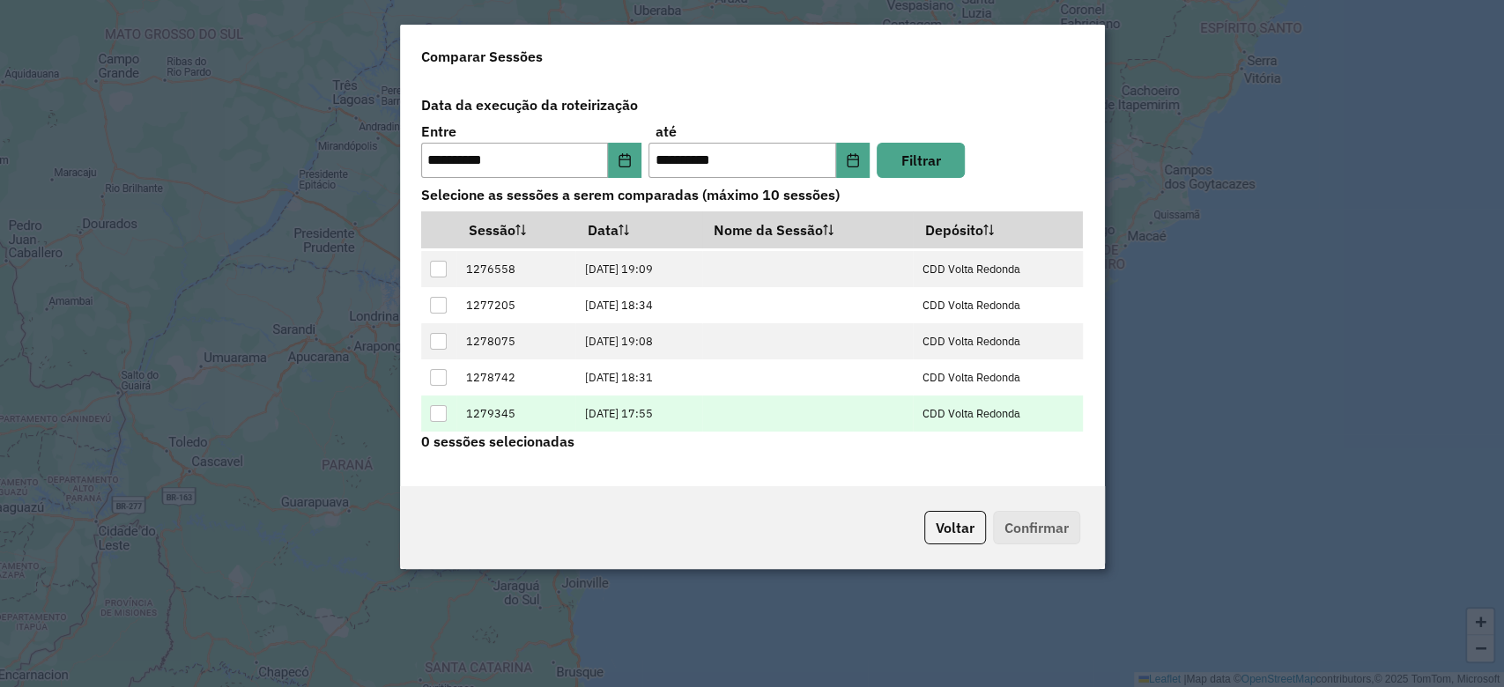
click at [433, 416] on div at bounding box center [438, 413] width 17 height 17
click at [1064, 524] on button "Confirmar" at bounding box center [1036, 527] width 87 height 33
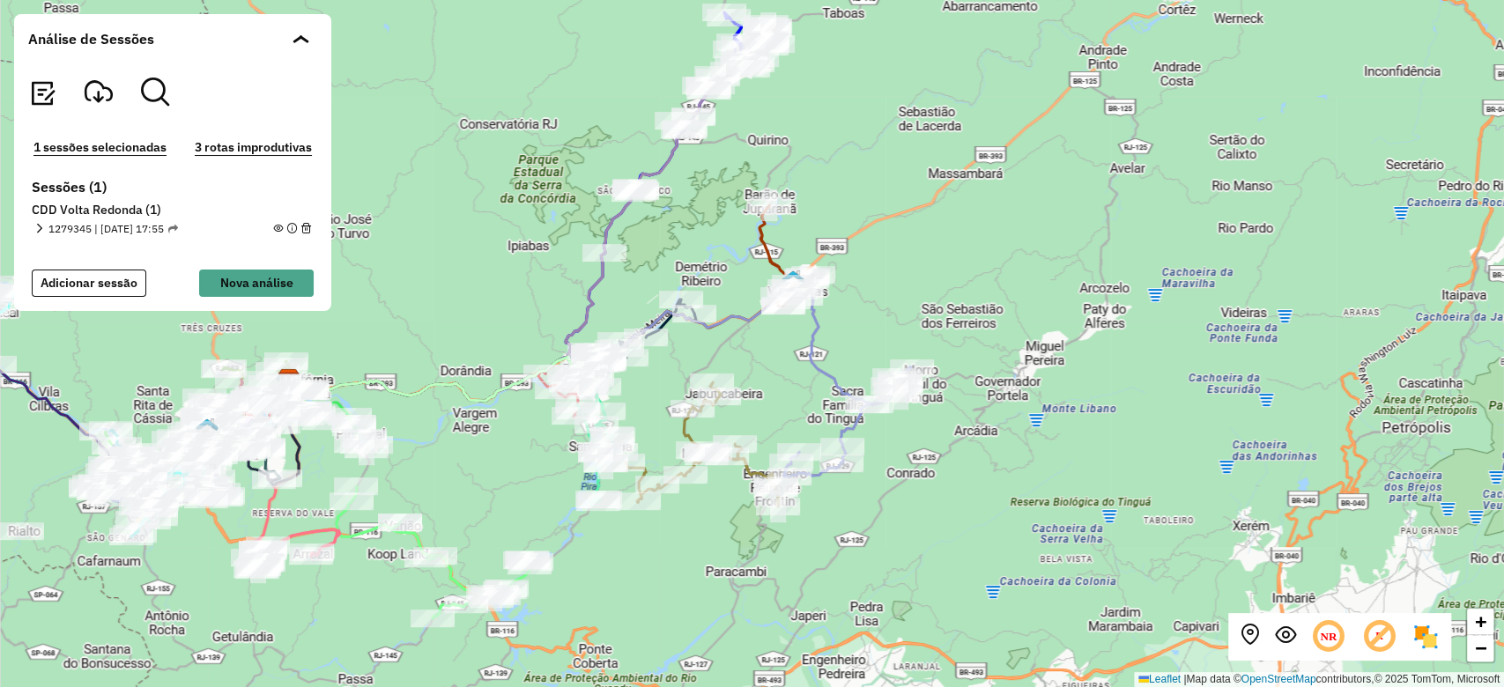
drag, startPoint x: 1001, startPoint y: 343, endPoint x: 884, endPoint y: 178, distance: 202.2
click at [884, 178] on div "+ − Leaflet | Map data © OpenStreetMap contributors,© 2025 TomTom, Microsoft" at bounding box center [752, 343] width 1504 height 687
click at [40, 228] on em at bounding box center [39, 229] width 10 height 10
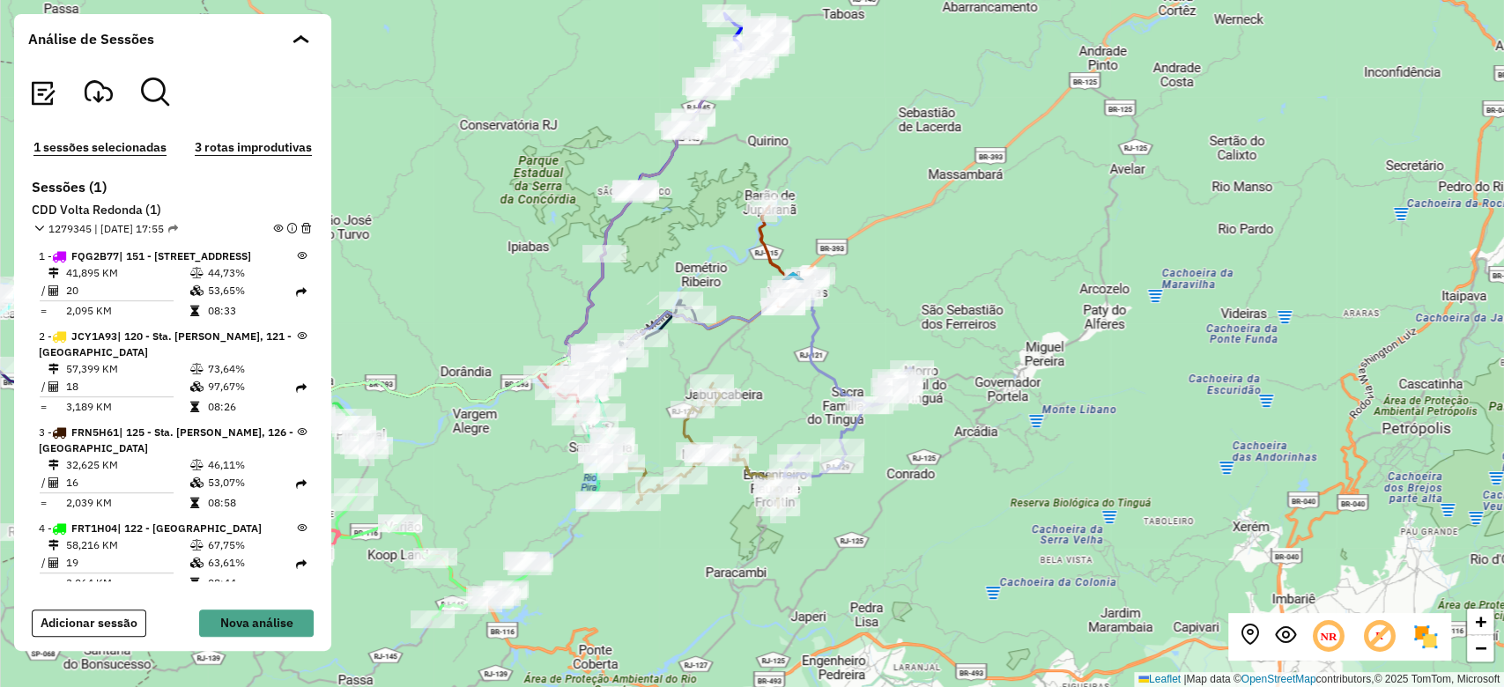
scroll to position [311, 0]
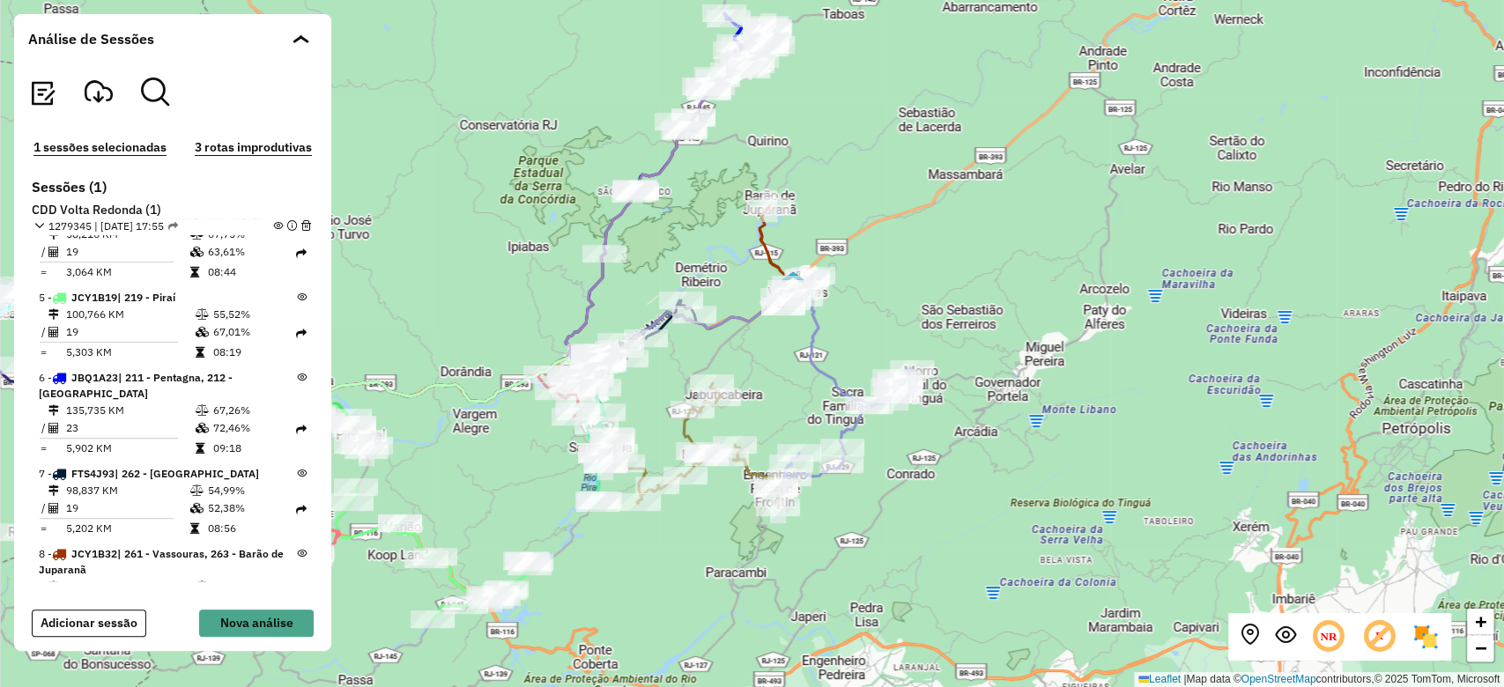
click at [273, 222] on em at bounding box center [278, 226] width 10 height 10
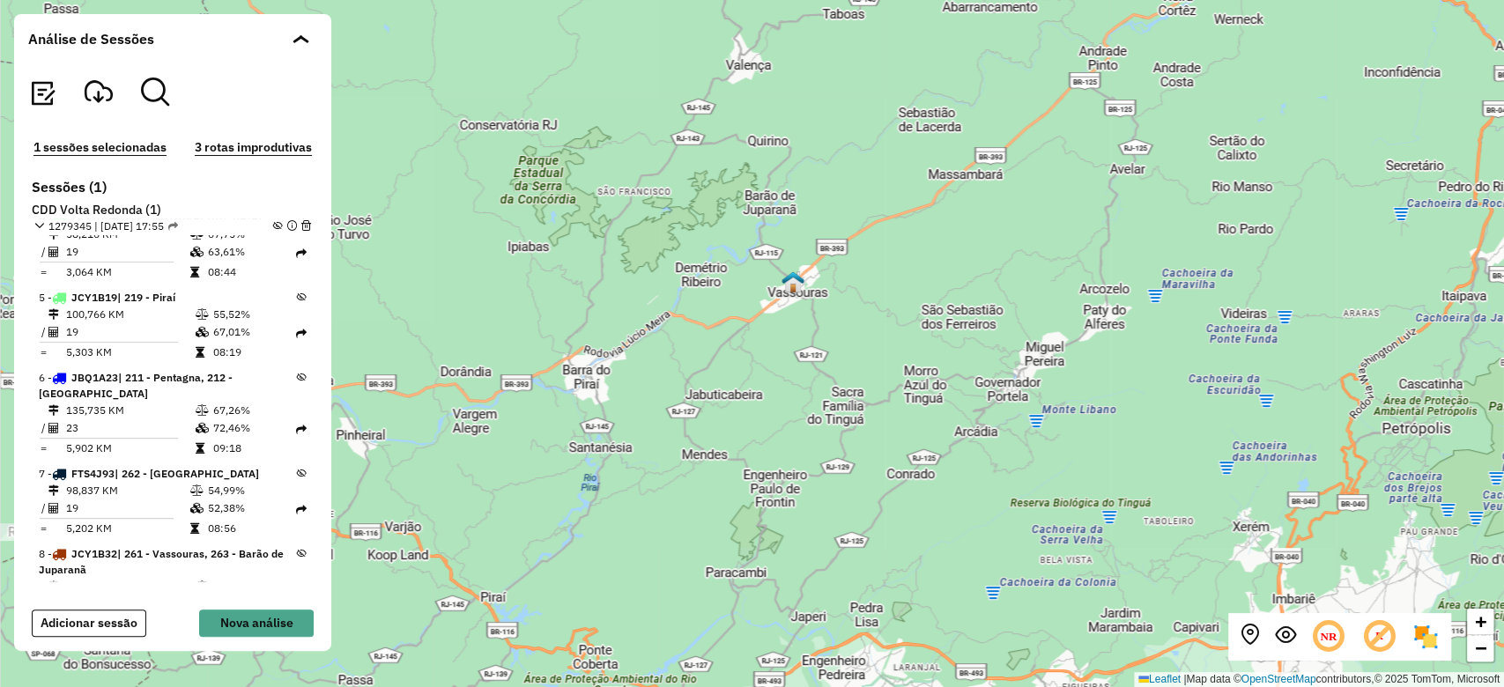
click at [297, 382] on icon at bounding box center [302, 378] width 10 height 10
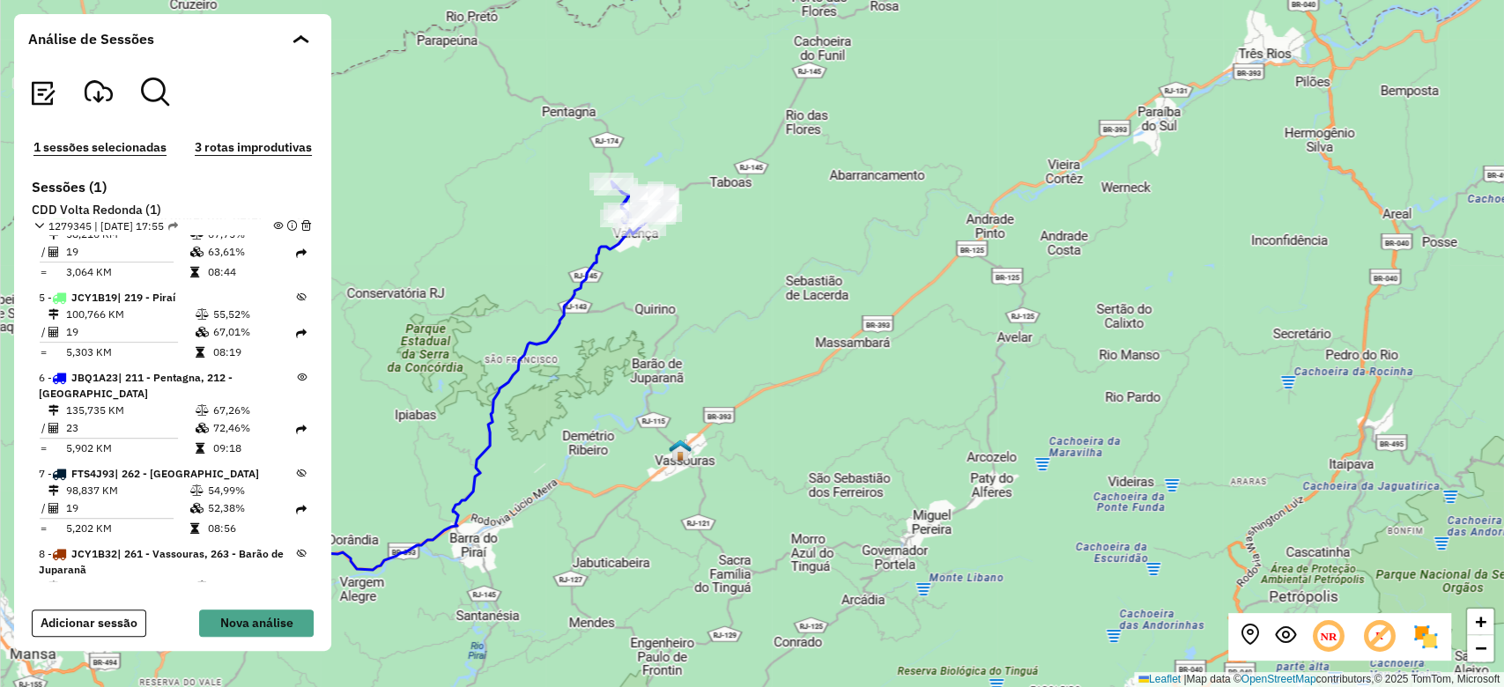
drag, startPoint x: 747, startPoint y: 152, endPoint x: 620, endPoint y: 370, distance: 252.6
click at [620, 370] on div "+ − Leaflet | Map data © OpenStreetMap contributors,© 2025 TomTom, Microsoft" at bounding box center [752, 343] width 1504 height 687
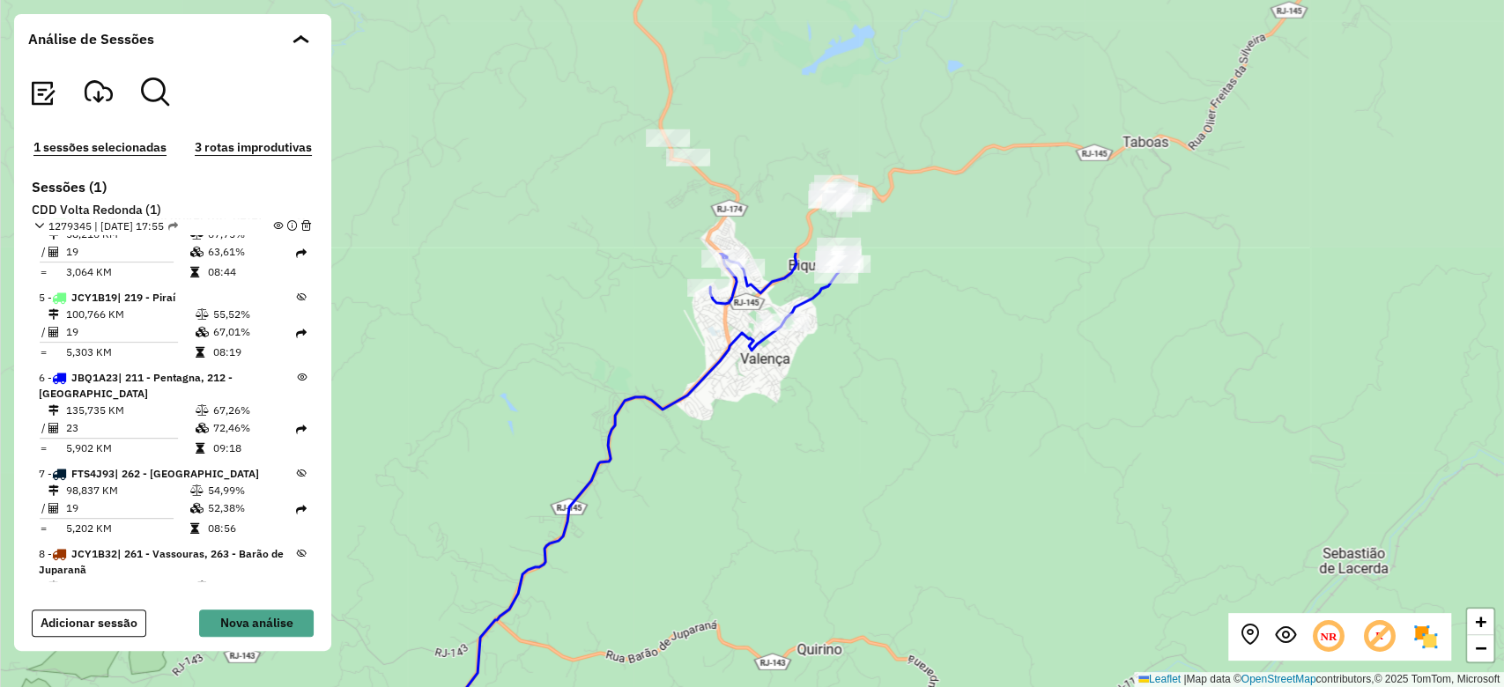
drag, startPoint x: 735, startPoint y: 244, endPoint x: 875, endPoint y: 566, distance: 350.7
click at [875, 566] on div "+ − Leaflet | Map data © OpenStreetMap contributors,© 2025 TomTom, Microsoft" at bounding box center [752, 343] width 1504 height 687
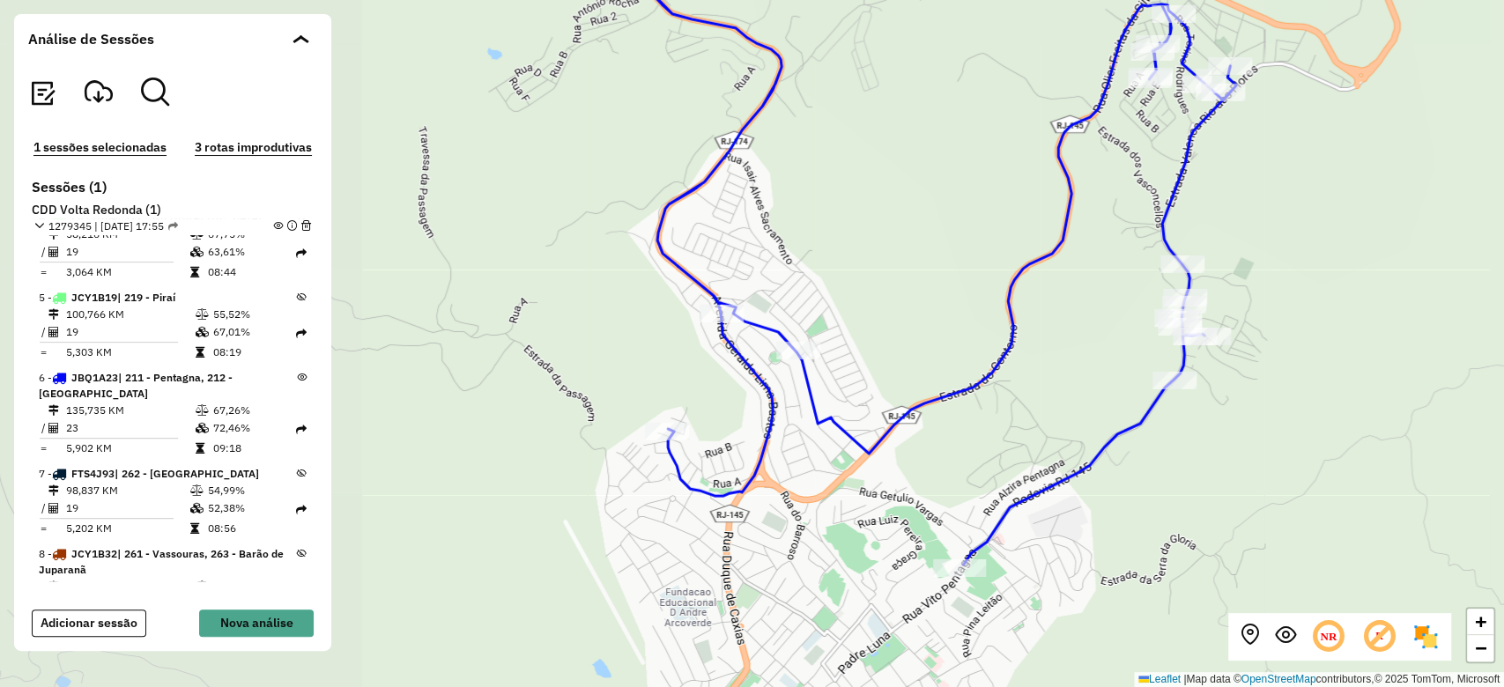
drag, startPoint x: 607, startPoint y: 378, endPoint x: 973, endPoint y: 204, distance: 405.5
click at [973, 204] on div "+ − Leaflet | Map data © OpenStreetMap contributors,© 2025 TomTom, Microsoft" at bounding box center [752, 343] width 1504 height 687
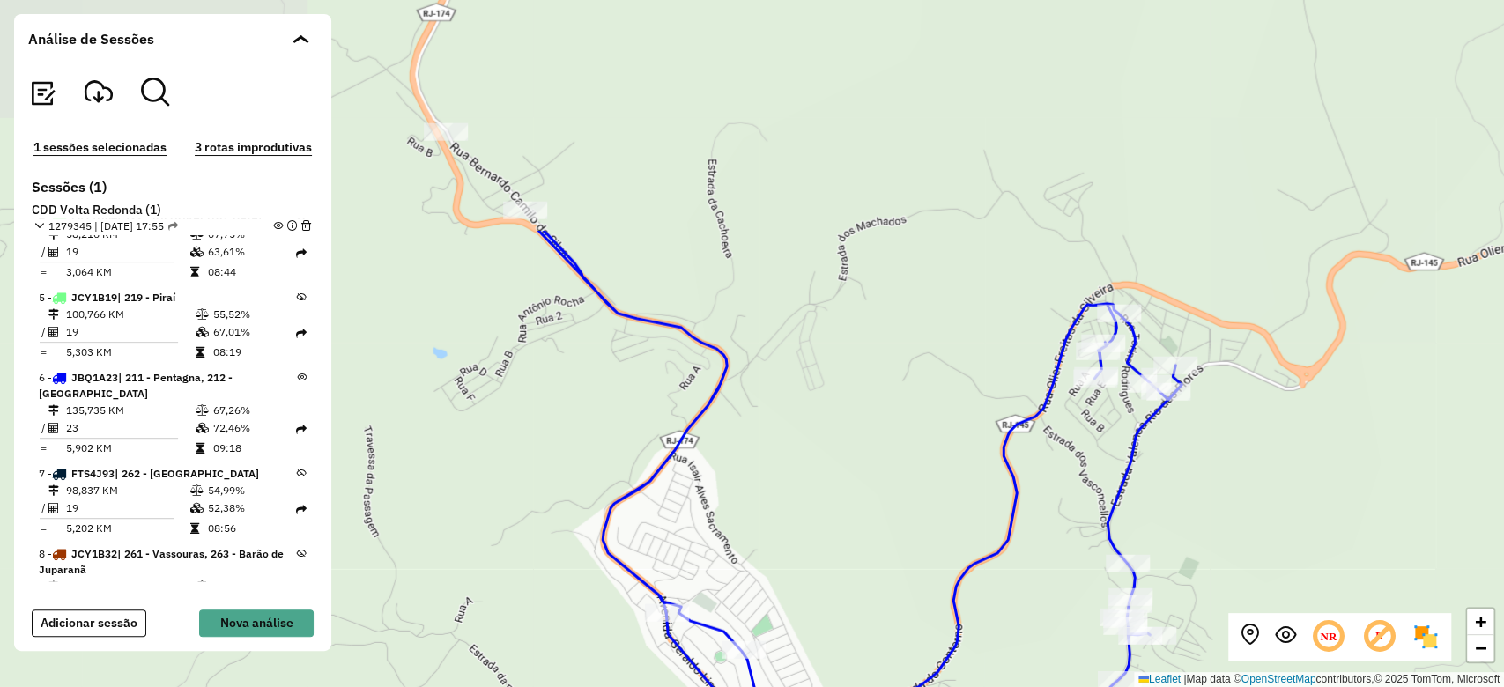
drag, startPoint x: 616, startPoint y: 151, endPoint x: 555, endPoint y: 409, distance: 265.2
click at [566, 428] on div "+ − Leaflet | Map data © OpenStreetMap contributors,© 2025 TomTom, Microsoft" at bounding box center [752, 343] width 1504 height 687
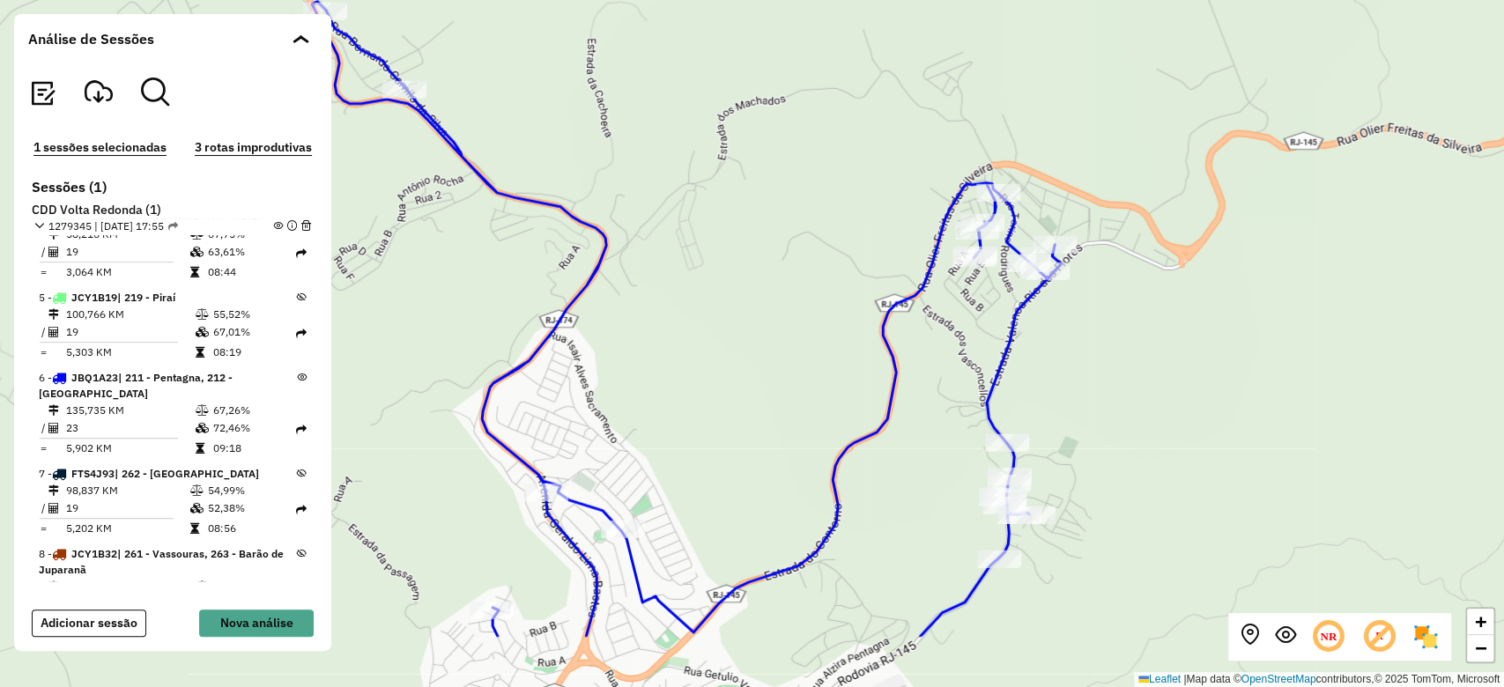
drag, startPoint x: 486, startPoint y: 377, endPoint x: 366, endPoint y: 258, distance: 169.4
click at [366, 258] on div "+ − Leaflet | Map data © OpenStreetMap contributors,© 2025 TomTom, Microsoft" at bounding box center [752, 343] width 1504 height 687
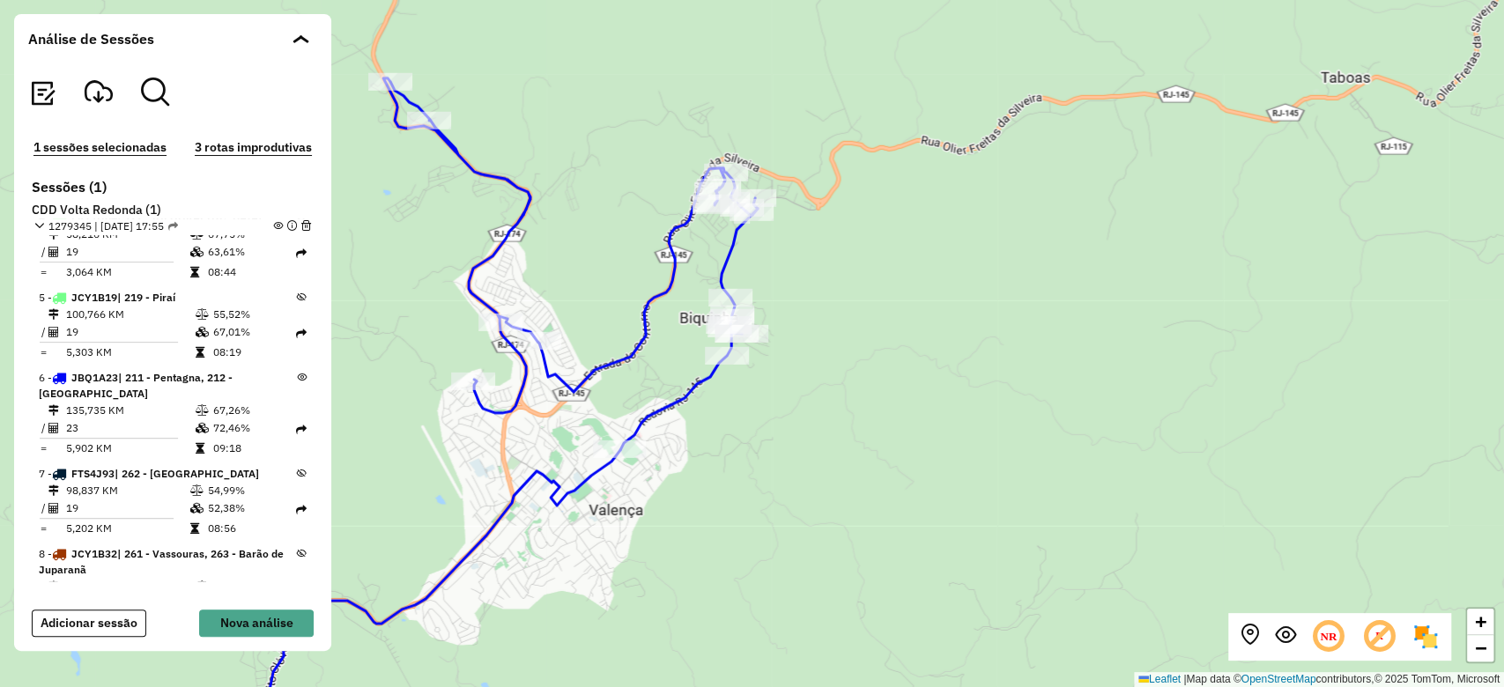
drag, startPoint x: 551, startPoint y: 275, endPoint x: 596, endPoint y: 222, distance: 69.4
click at [596, 222] on div "+ − Leaflet | Map data © OpenStreetMap contributors,© 2025 TomTom, Microsoft" at bounding box center [752, 343] width 1504 height 687
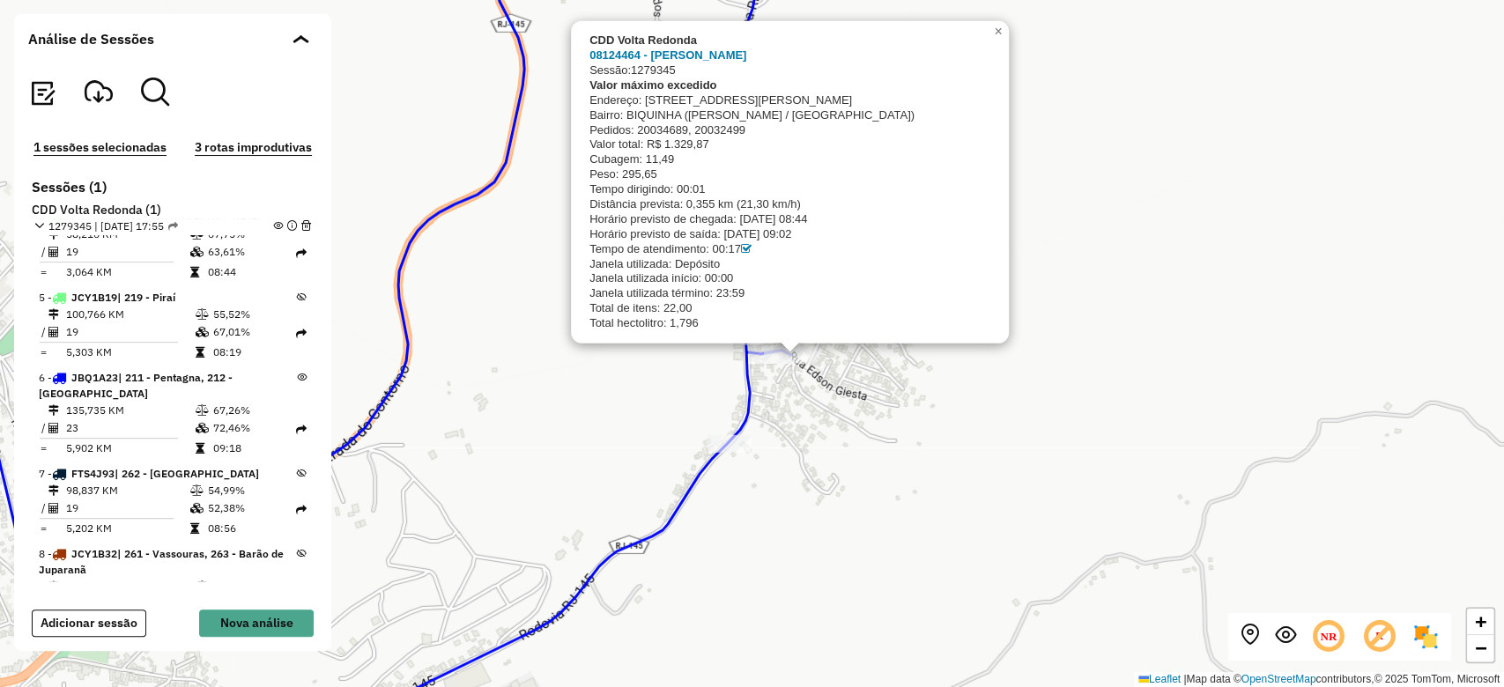
click at [943, 410] on div "CDD Volta Redonda 08124464 - CAMILA DA SILVA MIRA Sessão: 1279345 Valor máximo …" at bounding box center [752, 343] width 1504 height 687
